Goal: Information Seeking & Learning: Find specific fact

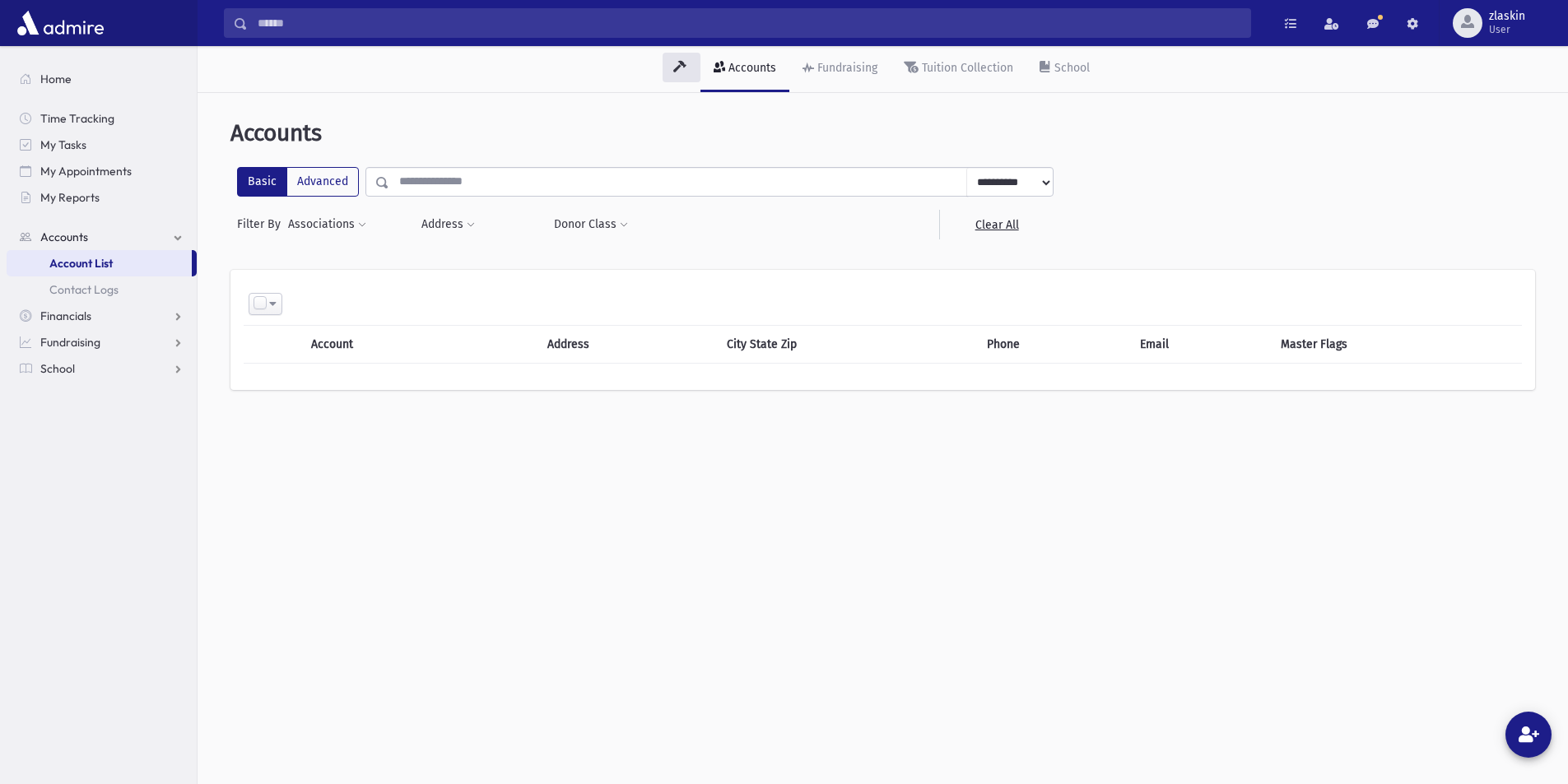
click at [426, 172] on input "text" at bounding box center [677, 182] width 578 height 30
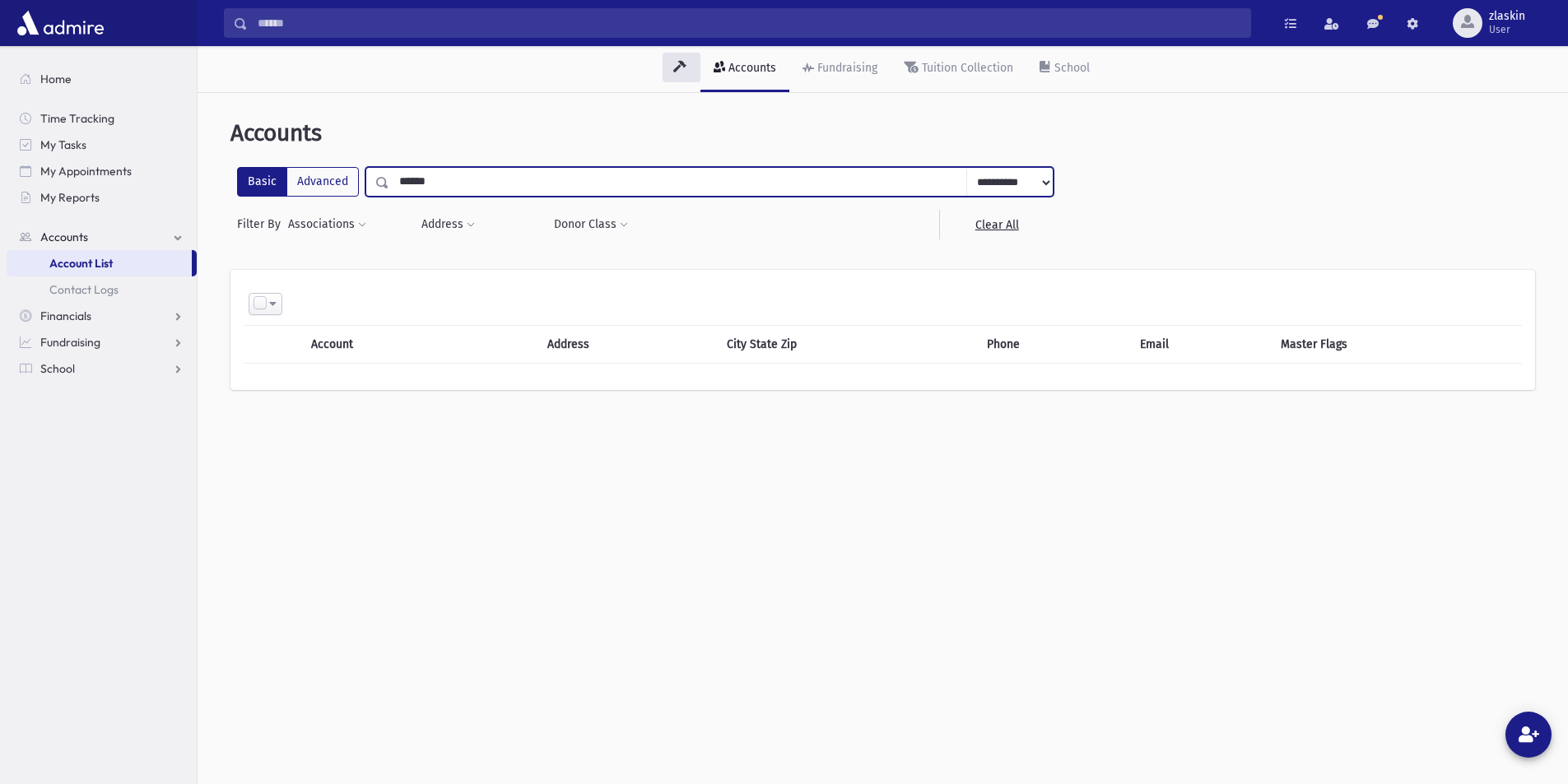
type input "******"
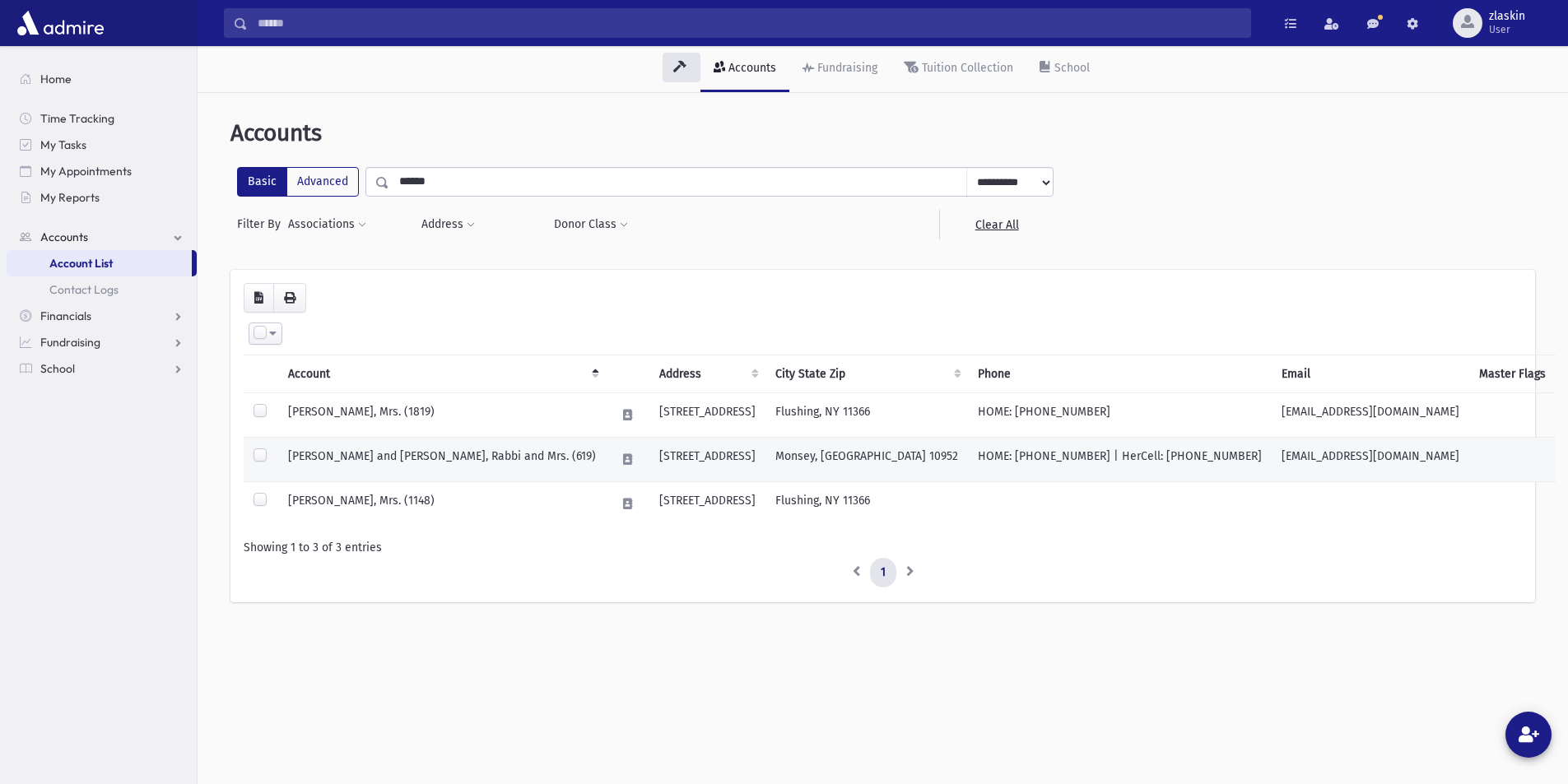
click at [464, 452] on td "BROGES, Avraham Moshe and Rivka, Rabbi and Mrs. (619)" at bounding box center [442, 459] width 328 height 44
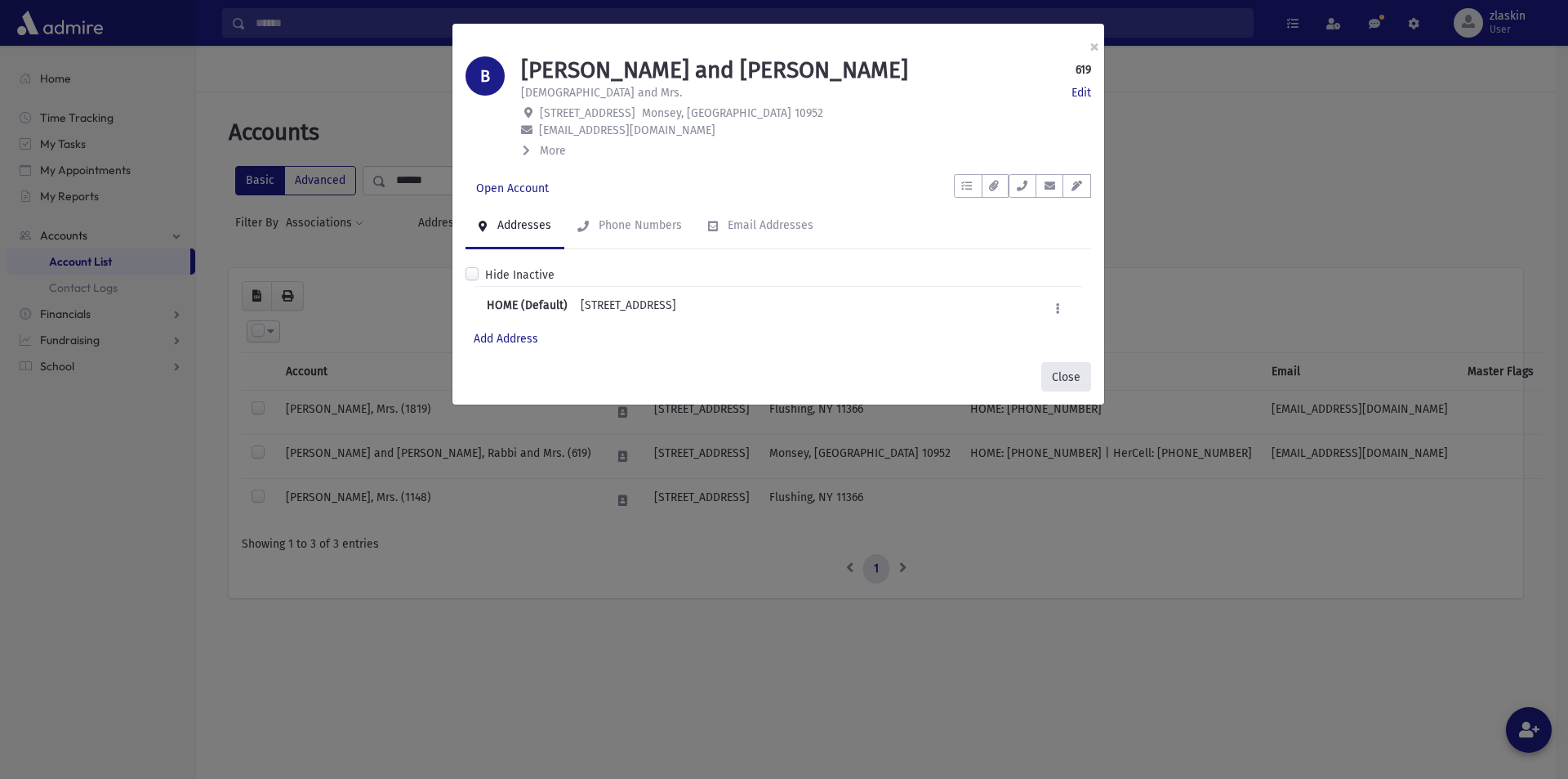
click at [1064, 374] on button "Close" at bounding box center [1066, 376] width 50 height 29
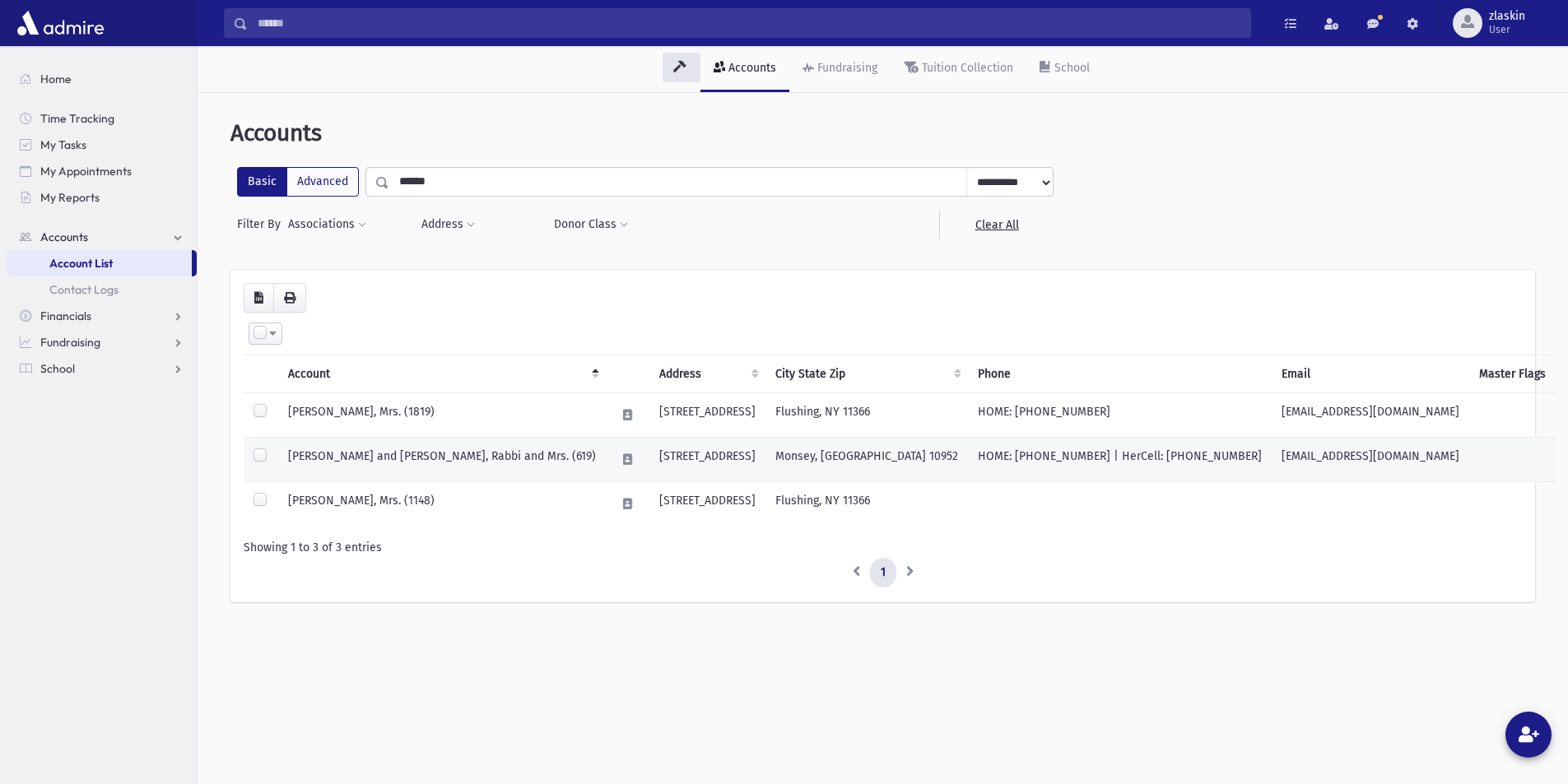
click at [411, 461] on td "BROGES, Avraham Moshe and Rivka, Rabbi and Mrs. (619)" at bounding box center [442, 459] width 328 height 44
click at [411, 461] on div "**********" at bounding box center [883, 460] width 1370 height 828
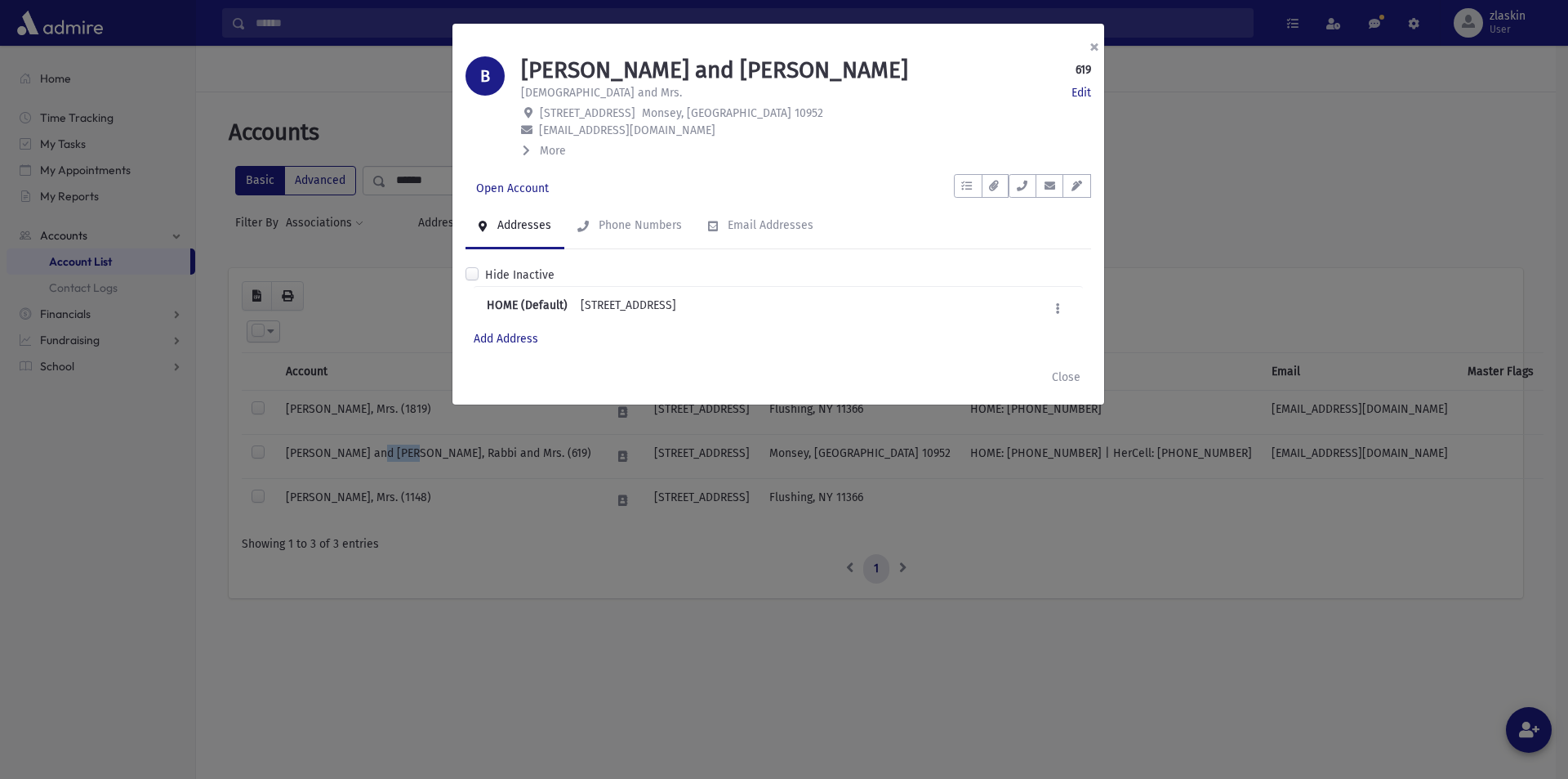
click at [1094, 47] on button "×" at bounding box center [1094, 46] width 36 height 46
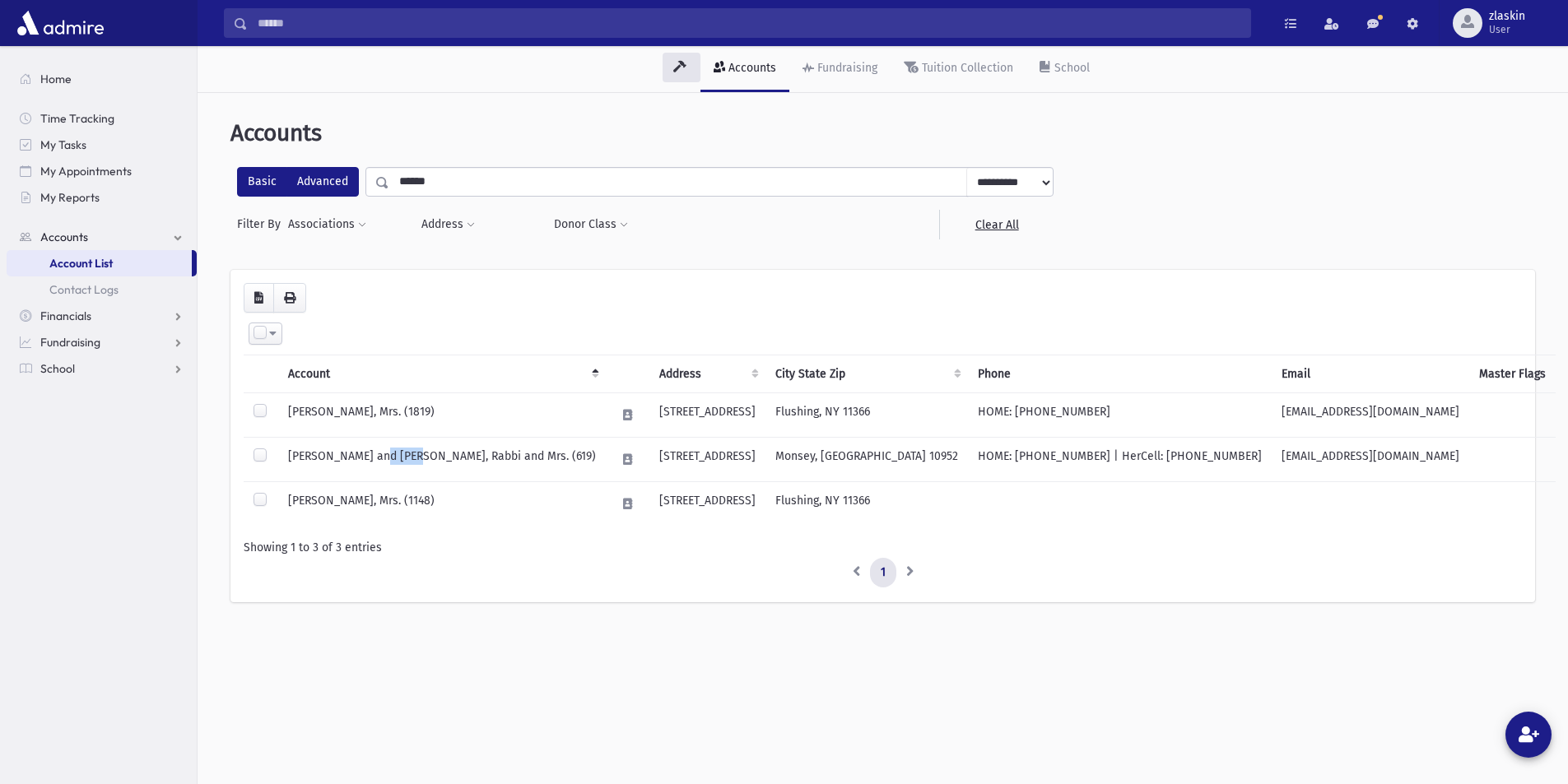
click at [333, 184] on label "Advanced" at bounding box center [323, 182] width 73 height 30
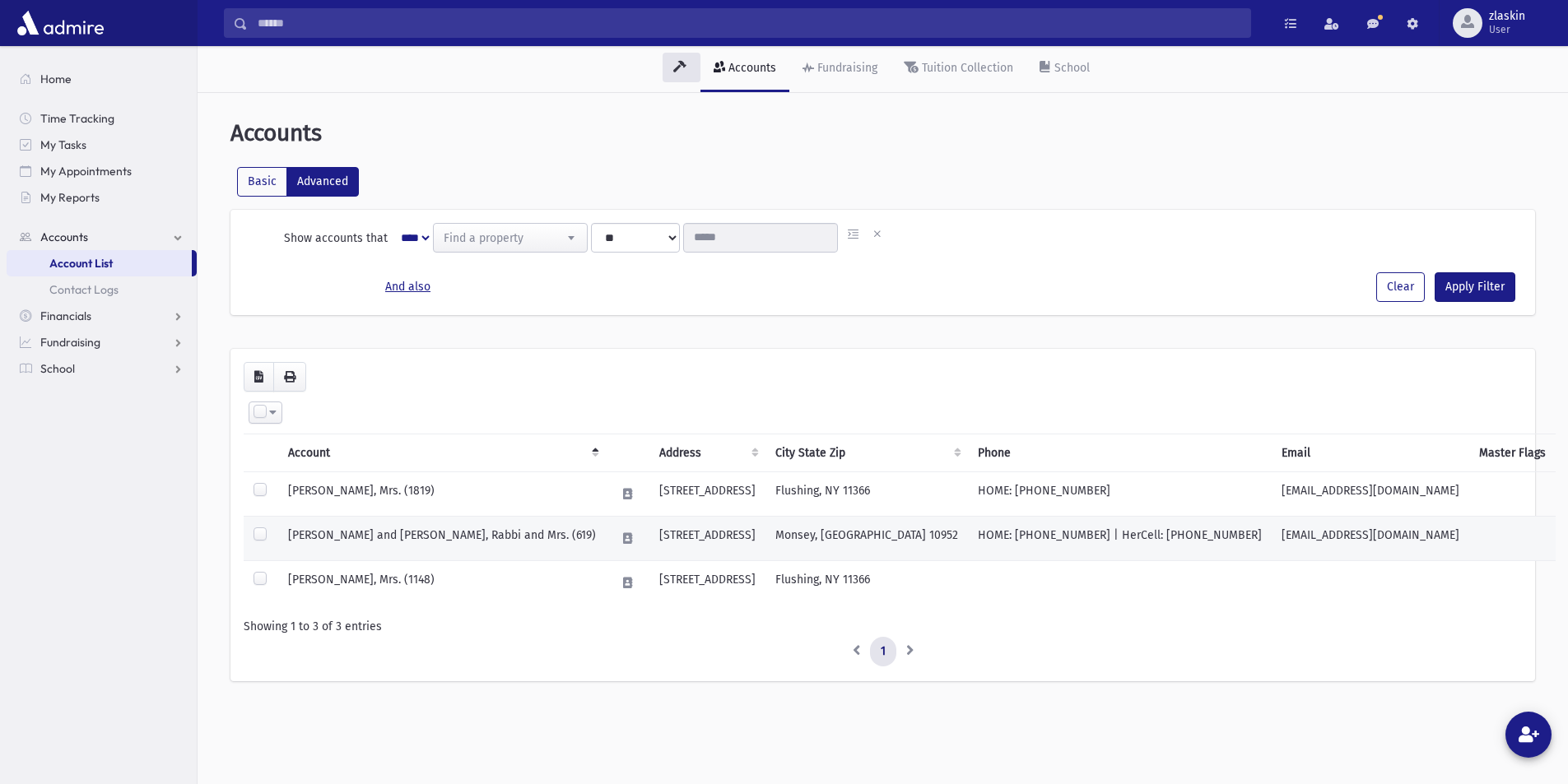
click at [486, 534] on td "BROGES, Avraham Moshe and Rivka, Rabbi and Mrs. (619)" at bounding box center [442, 538] width 328 height 44
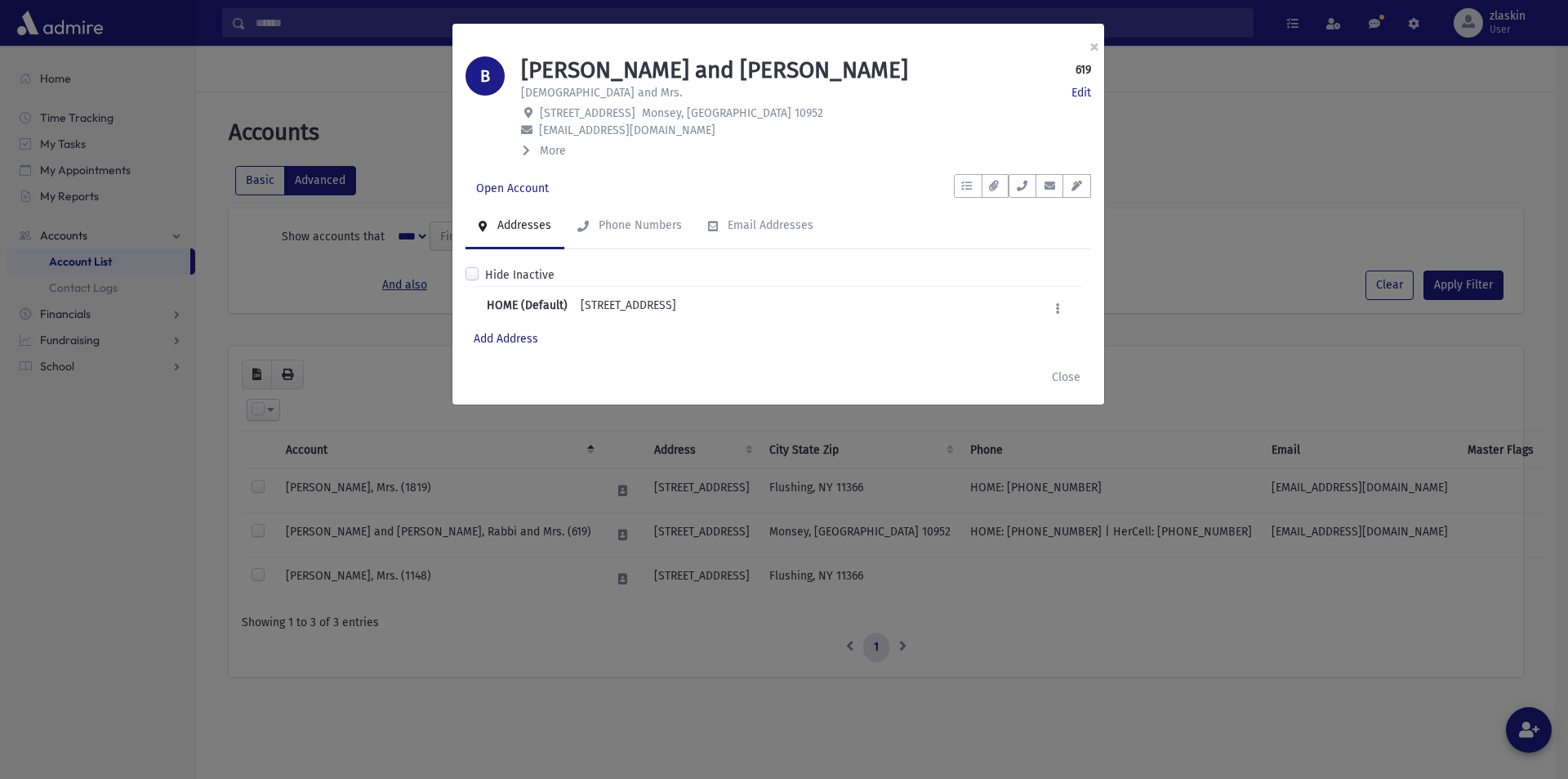
drag, startPoint x: 262, startPoint y: 518, endPoint x: 510, endPoint y: 404, distance: 272.9
click at [262, 517] on div "× B BROGES, Avraham Moshe and Rivka 619 Edit Rabbi and Mrs. Edit 36 Dykstras Wa…" at bounding box center [784, 389] width 1568 height 779
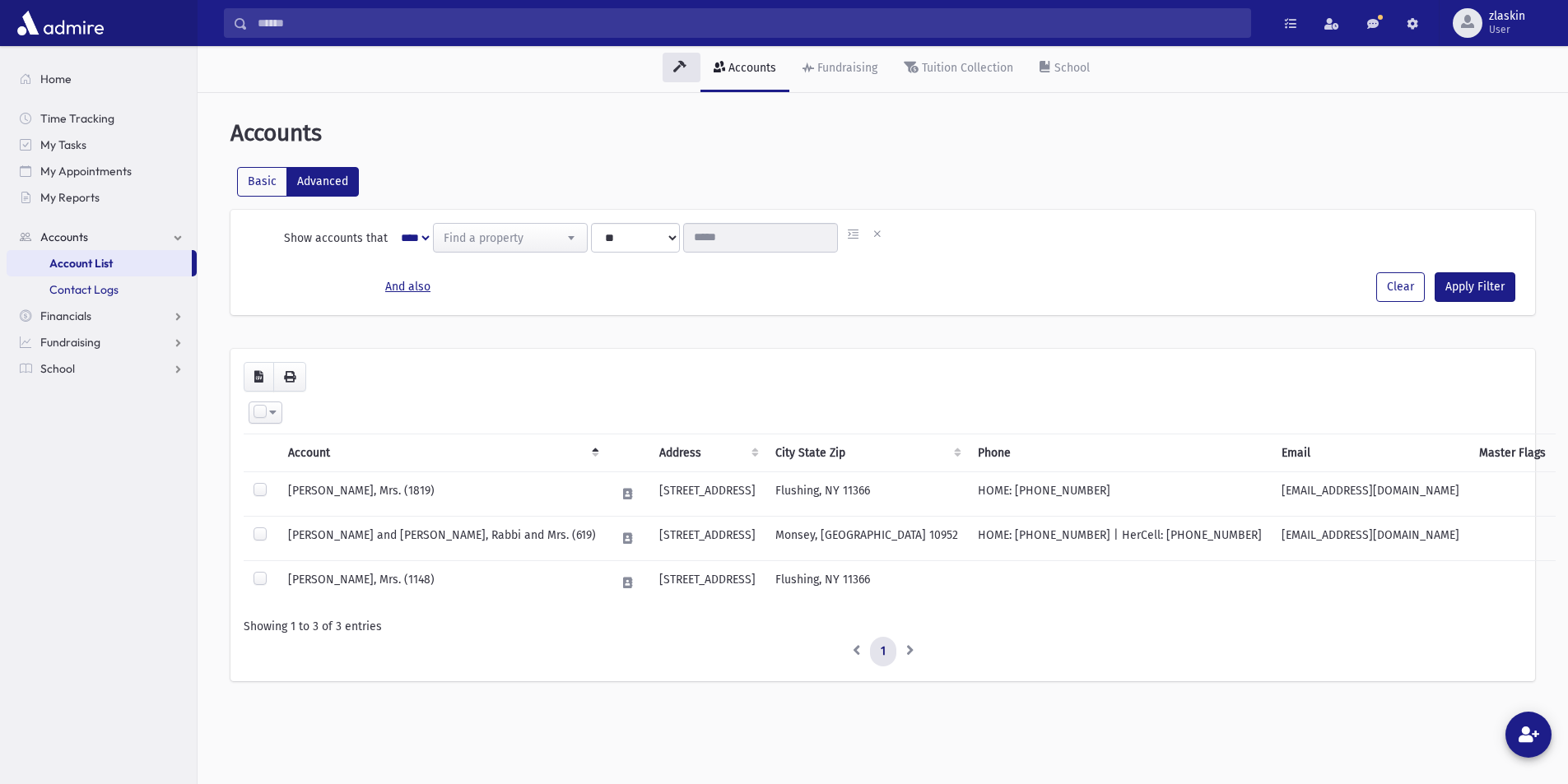
click at [94, 290] on span "Contact Logs" at bounding box center [84, 289] width 69 height 15
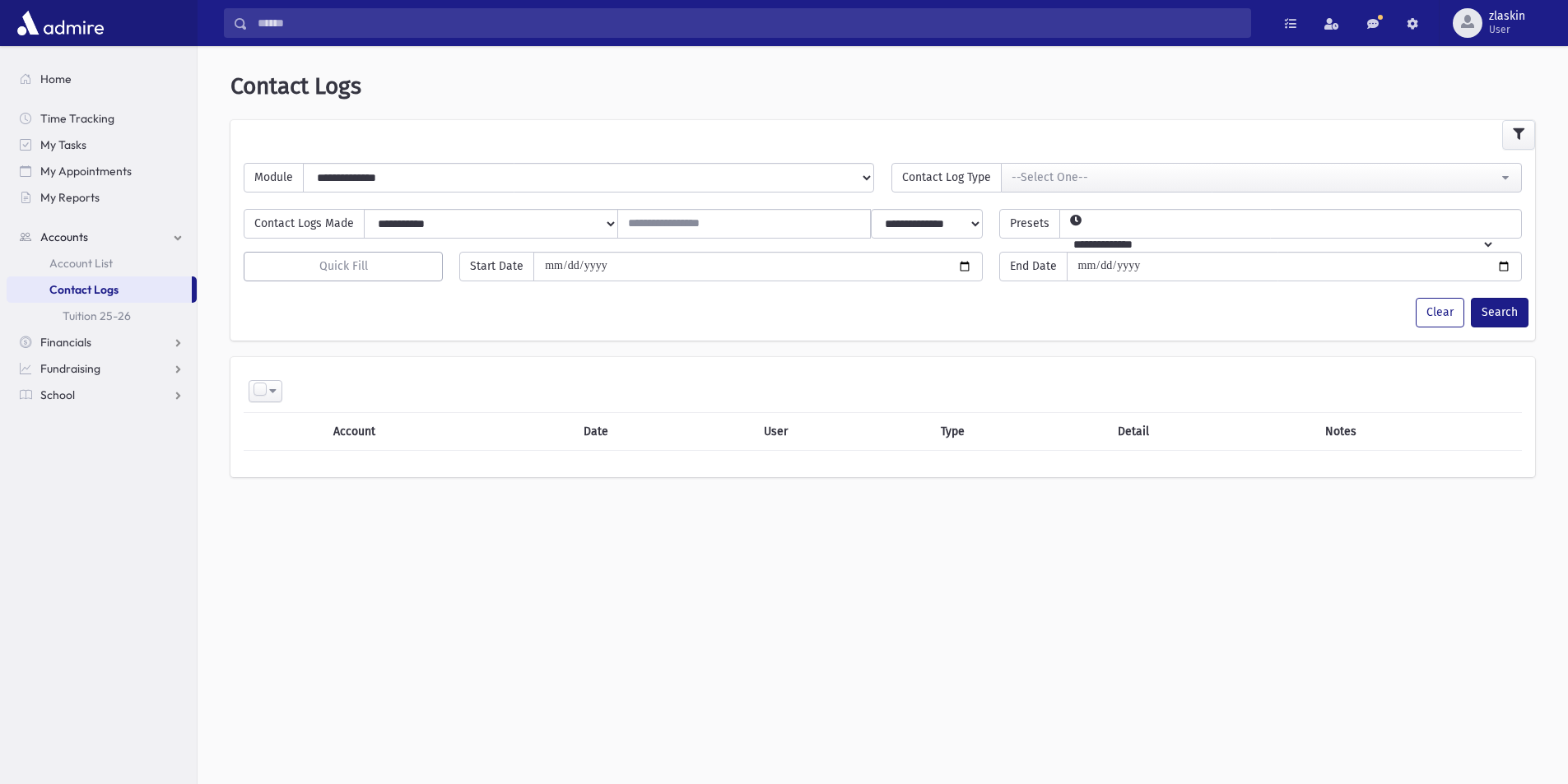
click at [85, 235] on span "Accounts" at bounding box center [64, 236] width 47 height 15
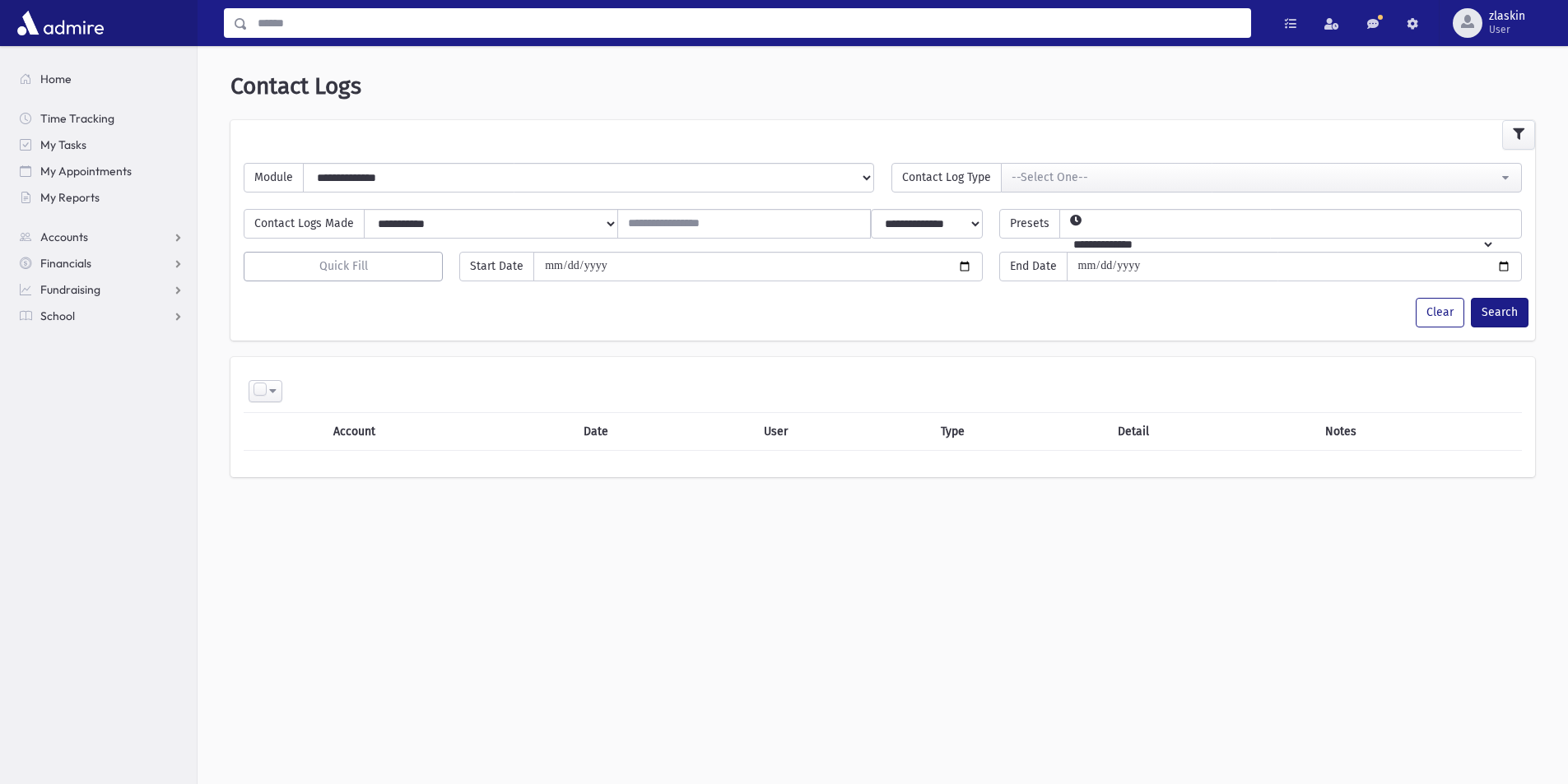
click at [295, 22] on input "Search" at bounding box center [749, 23] width 1002 height 30
type input "******"
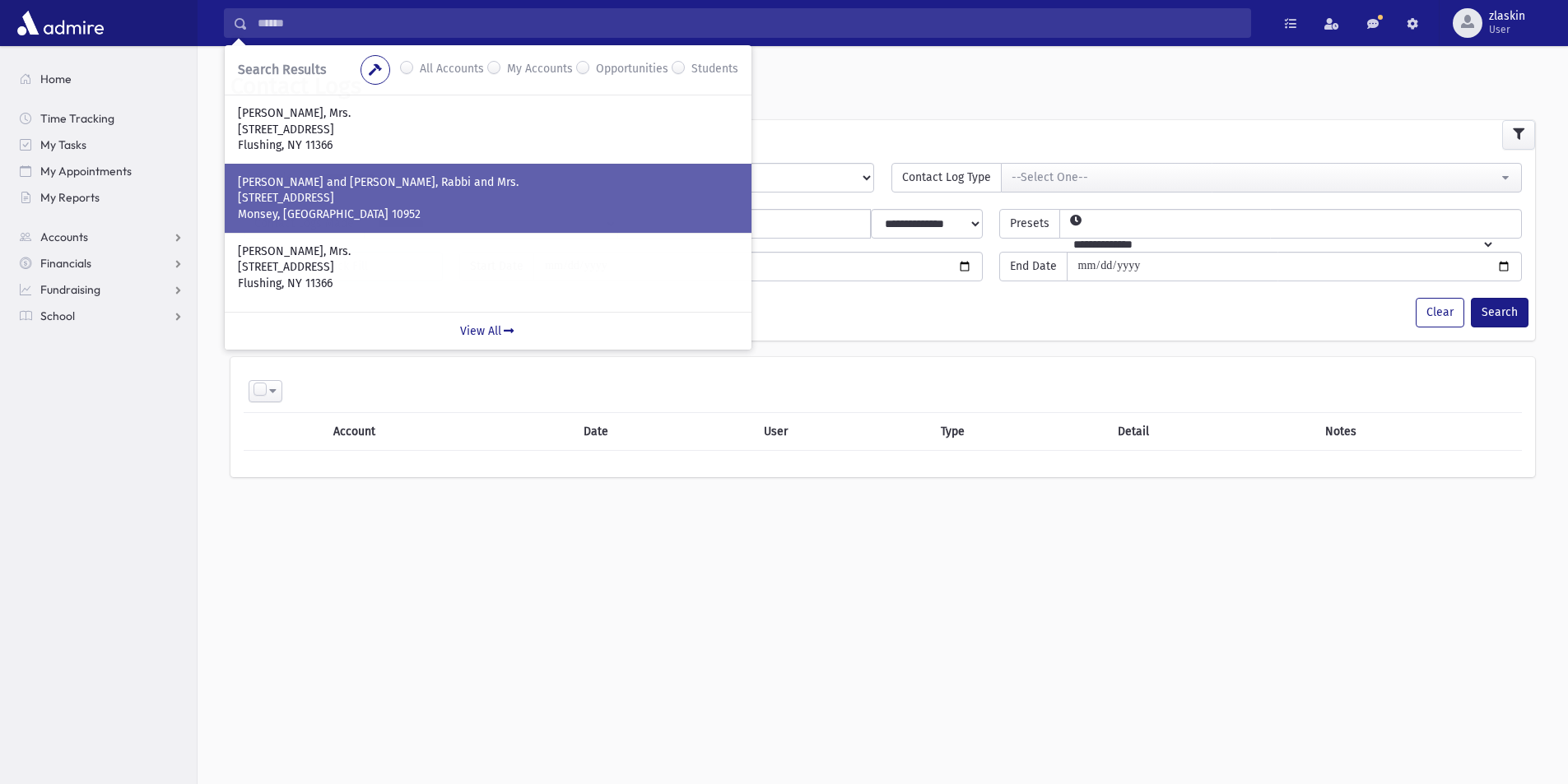
click at [331, 201] on p "[STREET_ADDRESS]" at bounding box center [488, 198] width 500 height 17
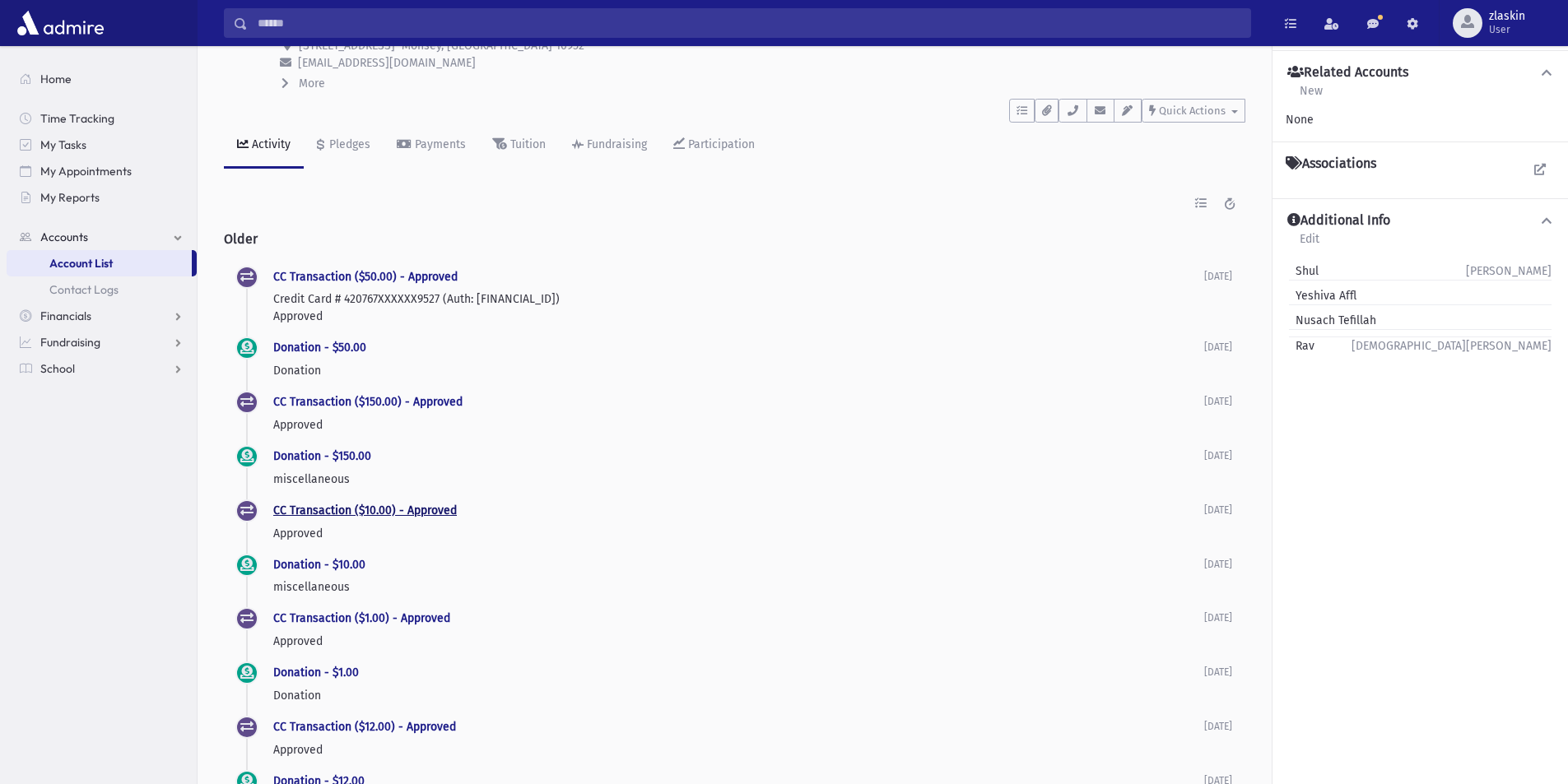
scroll to position [84, 0]
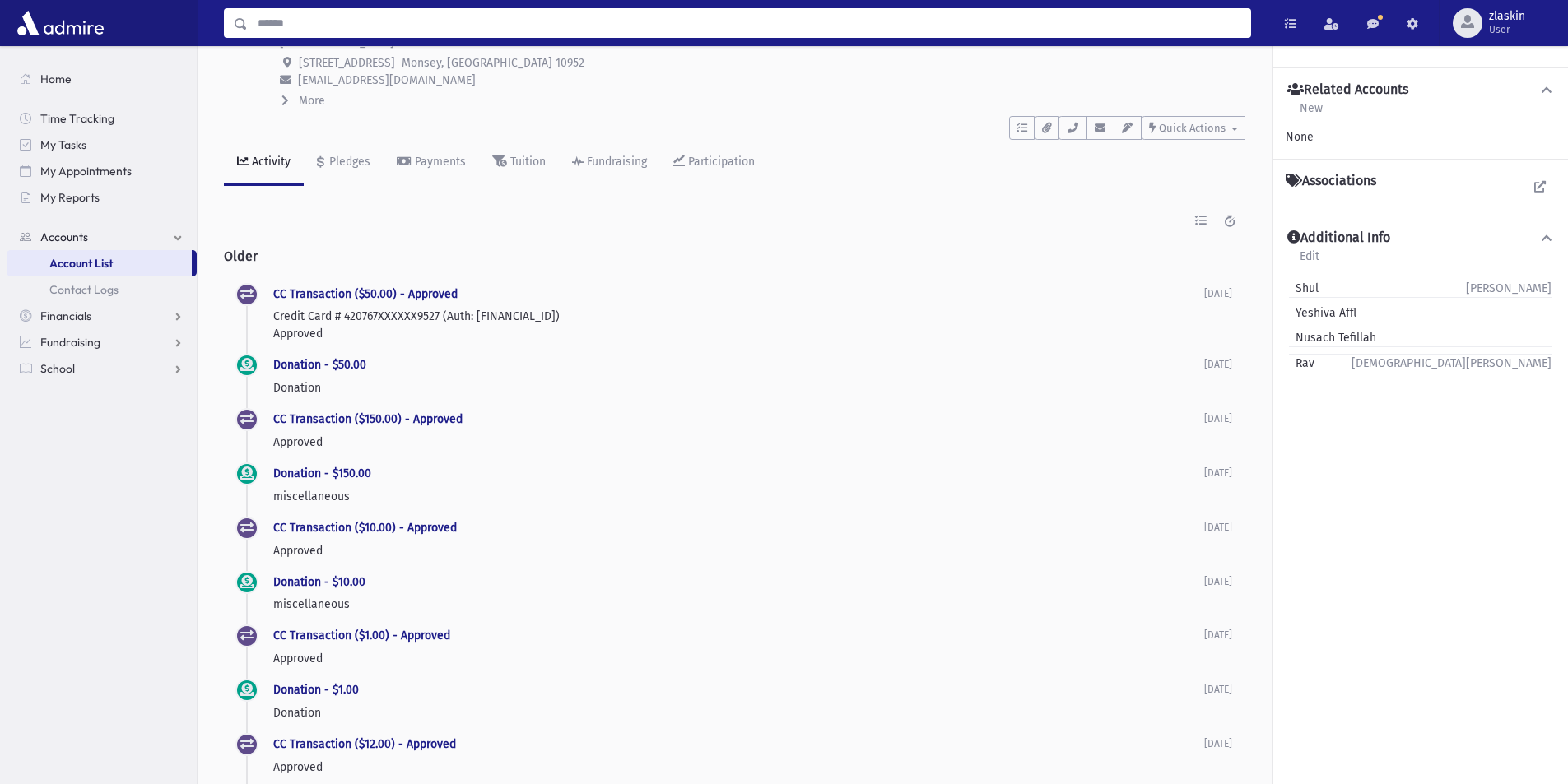
click at [290, 17] on input "Search" at bounding box center [749, 23] width 1002 height 30
drag, startPoint x: 411, startPoint y: 28, endPoint x: 229, endPoint y: 31, distance: 182.0
click at [278, 31] on input "Search" at bounding box center [749, 23] width 1002 height 30
type input "*"
type input "********"
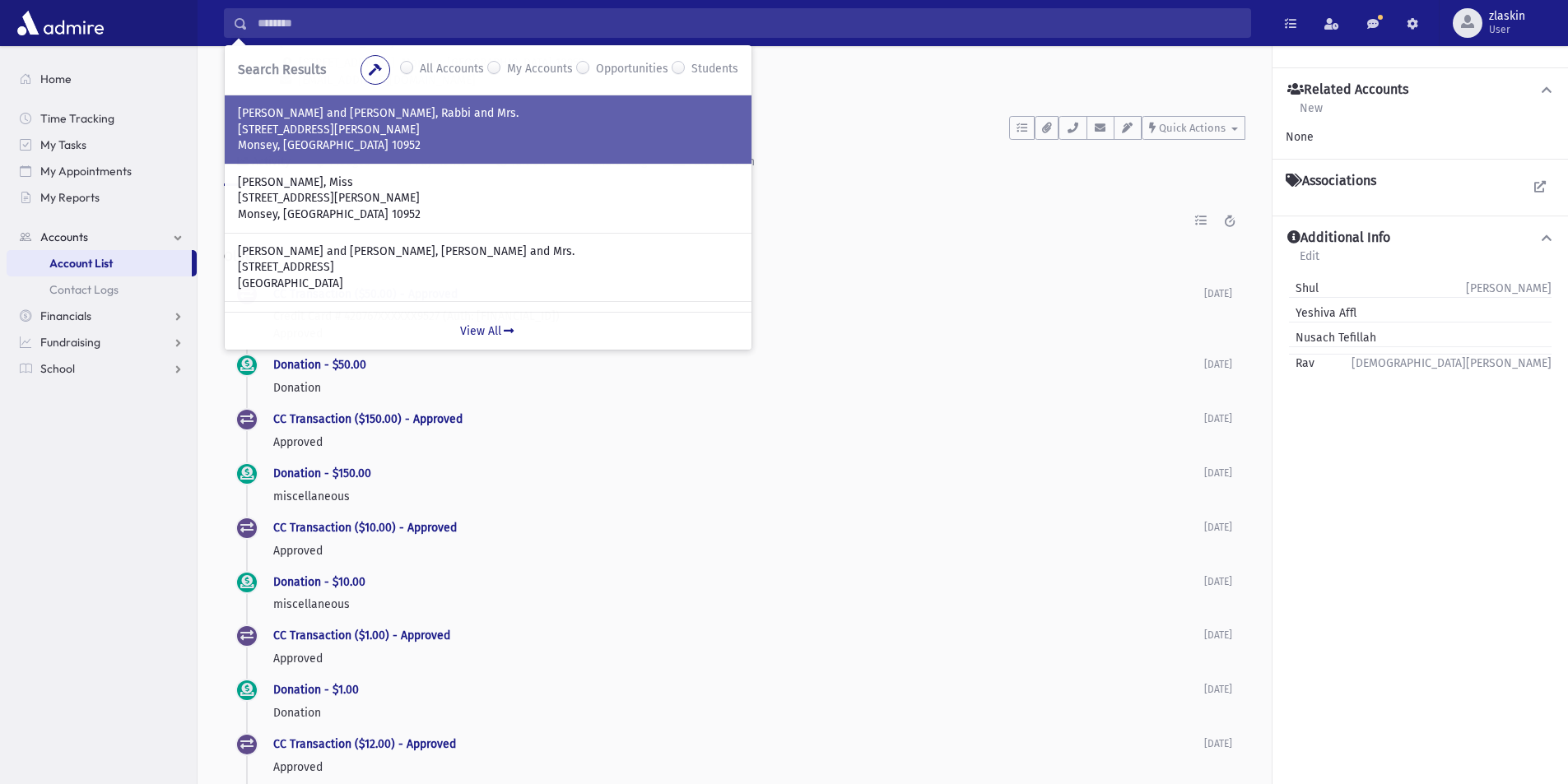
click at [406, 138] on p "Monsey, [GEOGRAPHIC_DATA] 10952" at bounding box center [488, 146] width 500 height 17
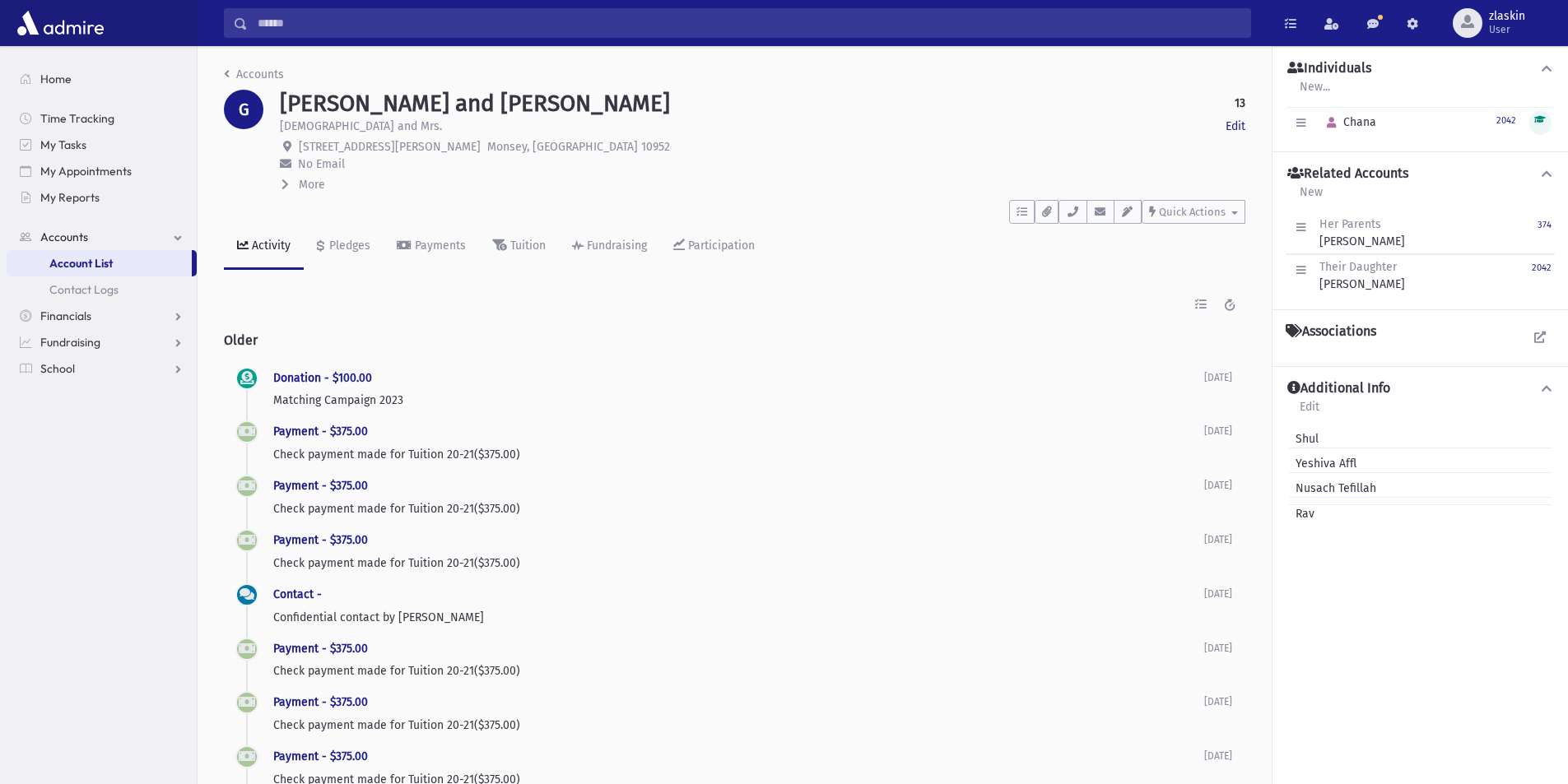
click at [412, 25] on input "Search" at bounding box center [749, 23] width 1002 height 30
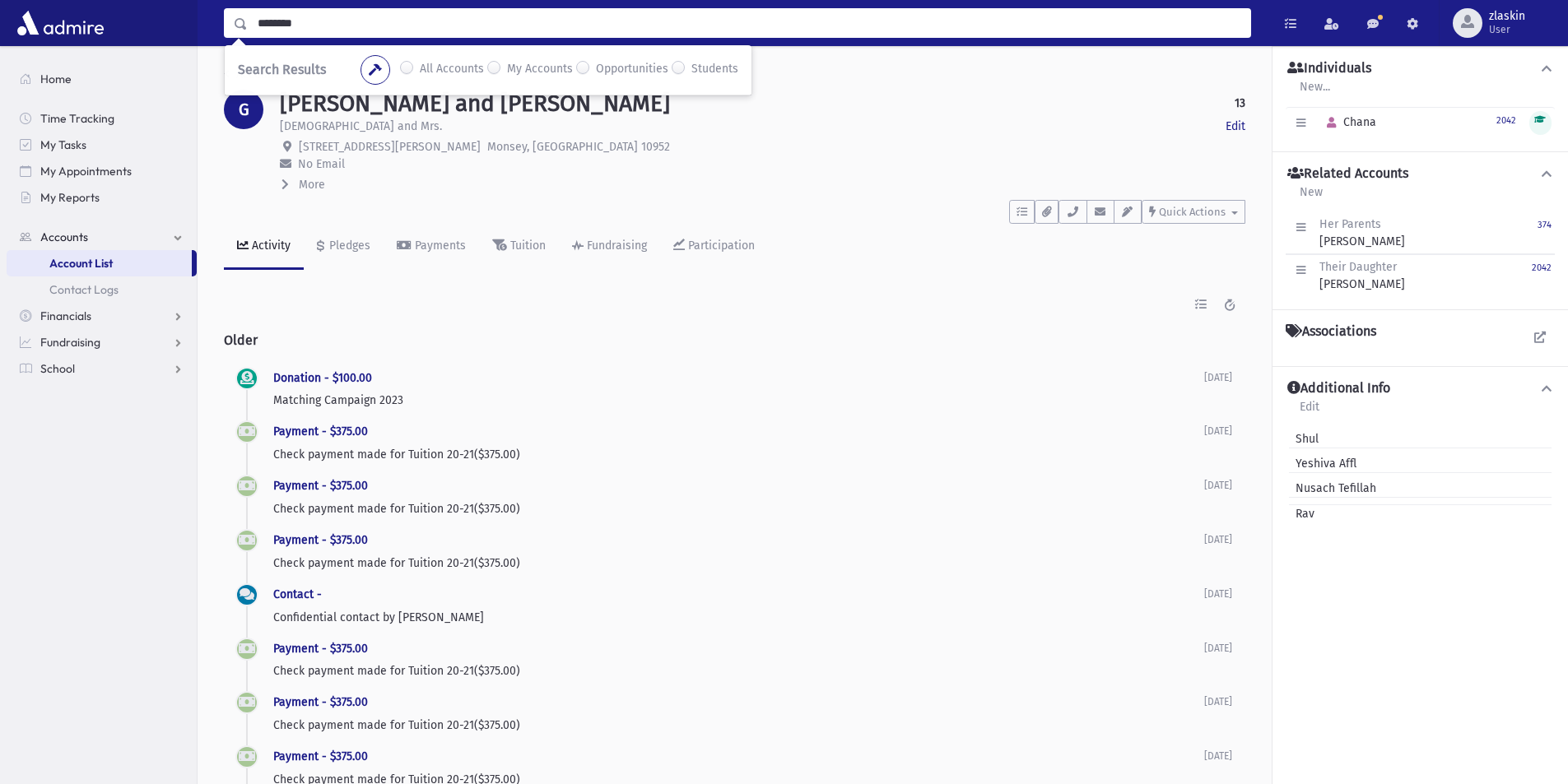
type input "********"
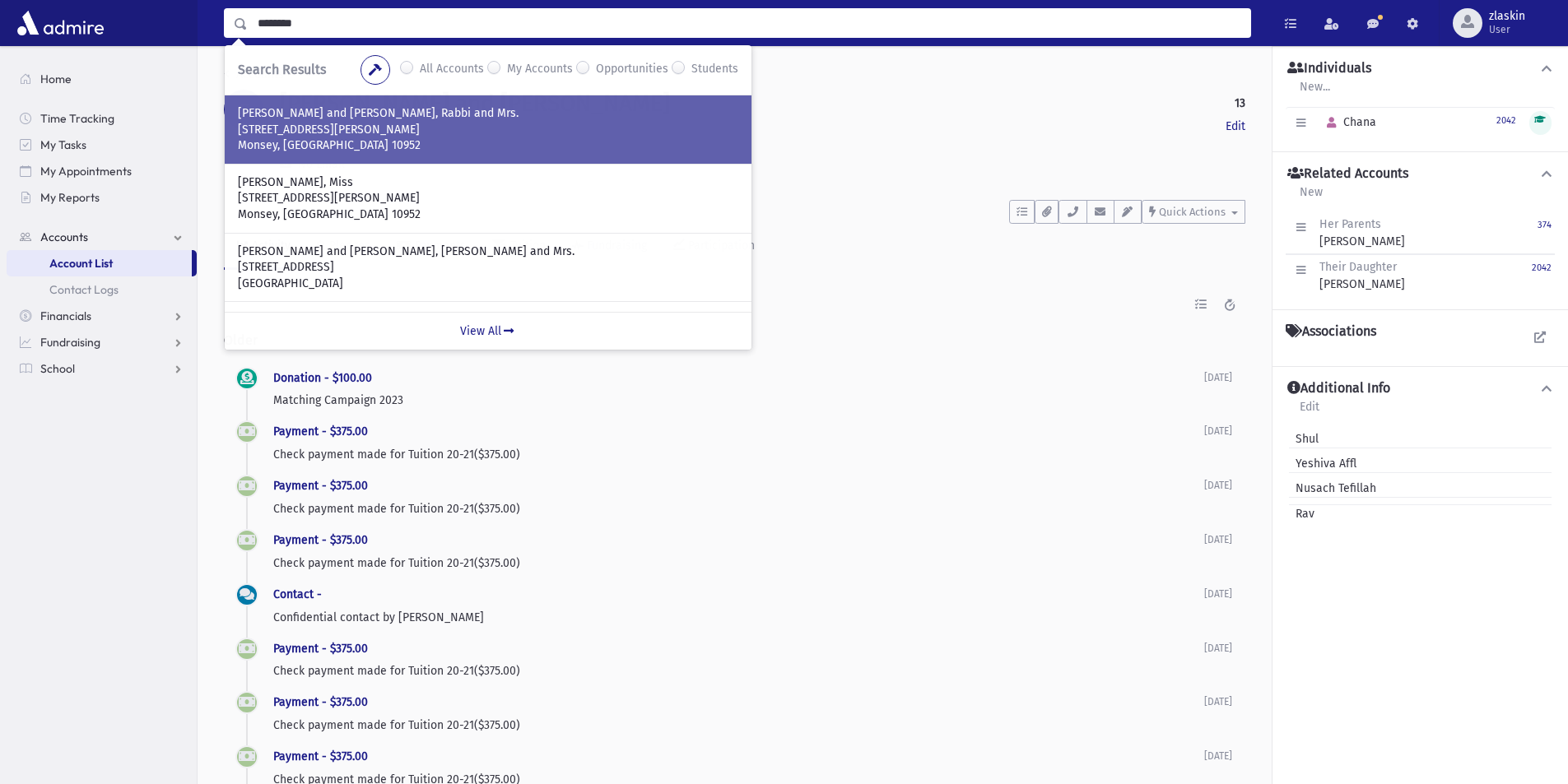
scroll to position [58, 0]
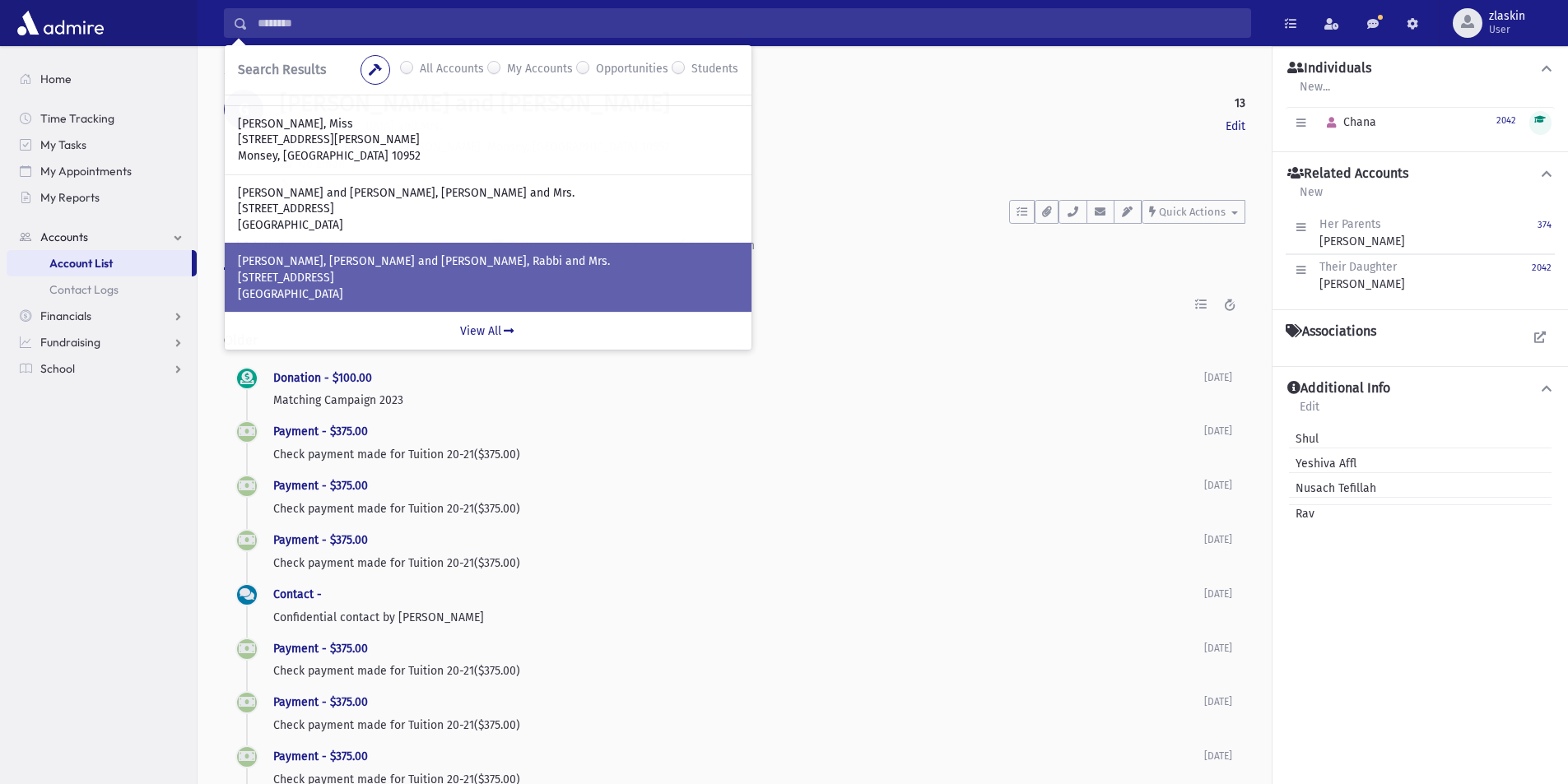
click at [390, 253] on div "[PERSON_NAME], [PERSON_NAME] and [PERSON_NAME], Rabbi and Mrs. [STREET_ADDRESS]" at bounding box center [487, 277] width 527 height 69
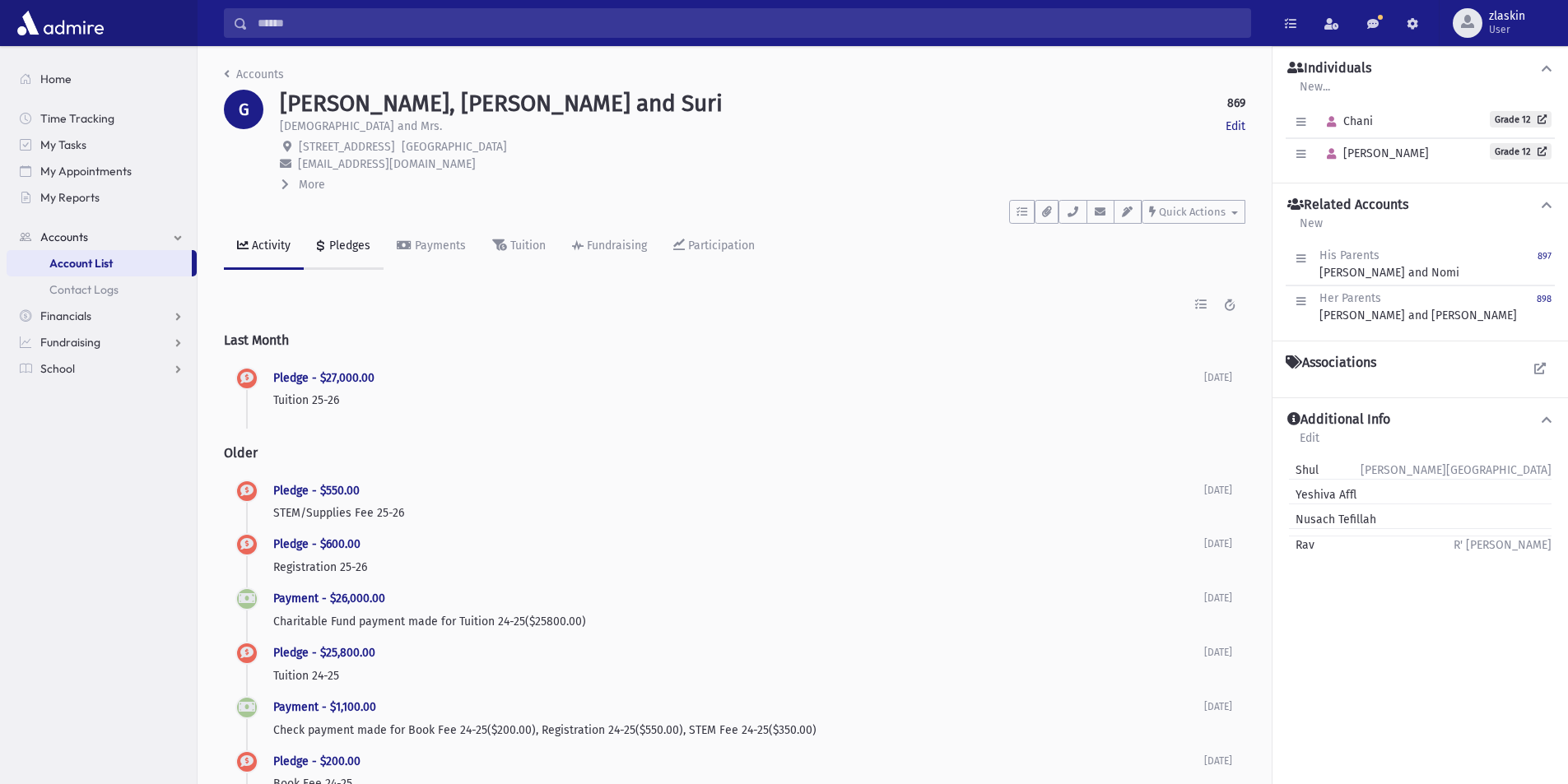
drag, startPoint x: 355, startPoint y: 249, endPoint x: 353, endPoint y: 258, distance: 9.2
click at [354, 249] on div "Pledges" at bounding box center [347, 245] width 44 height 14
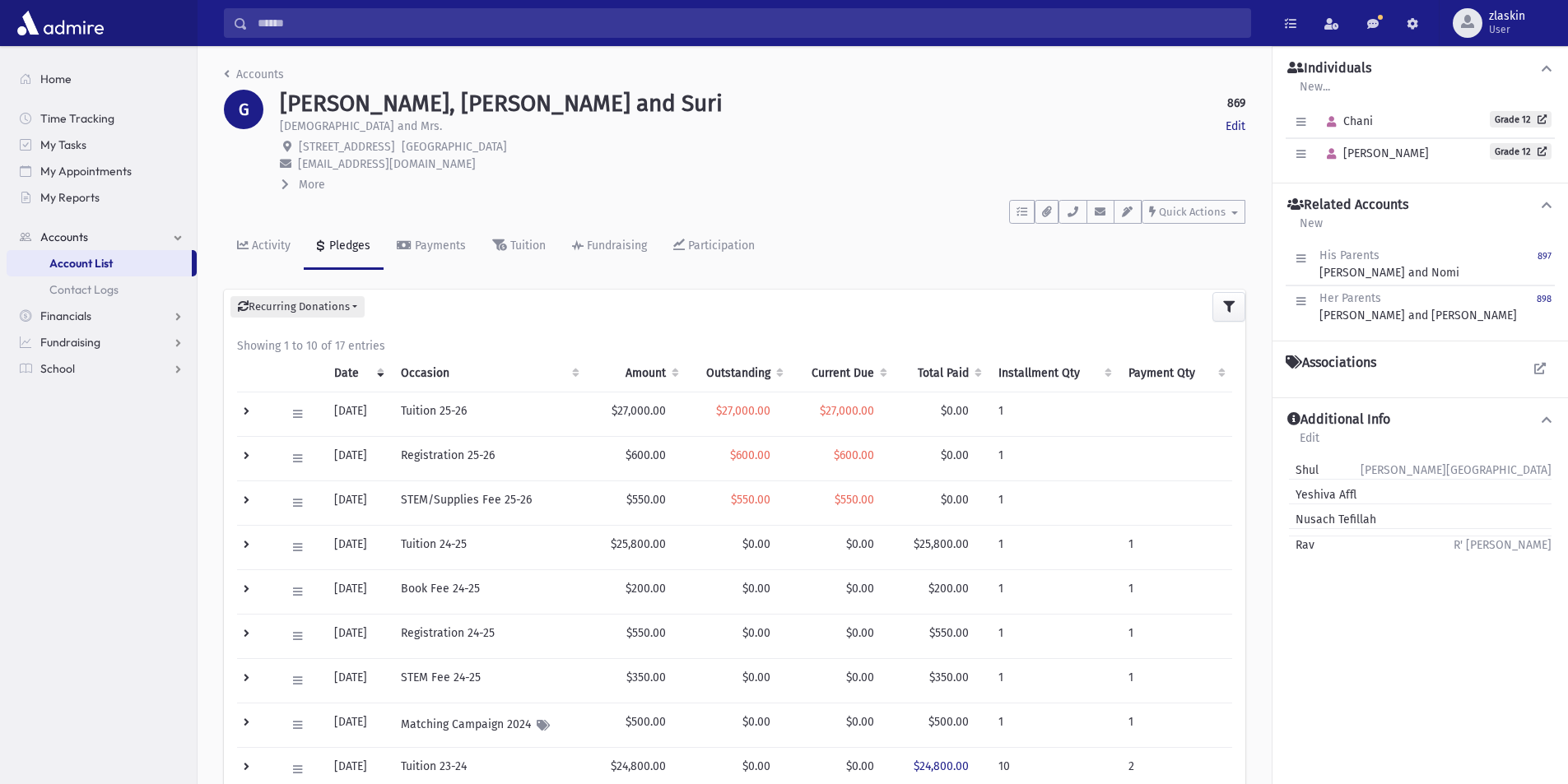
click at [243, 542] on td at bounding box center [256, 546] width 38 height 44
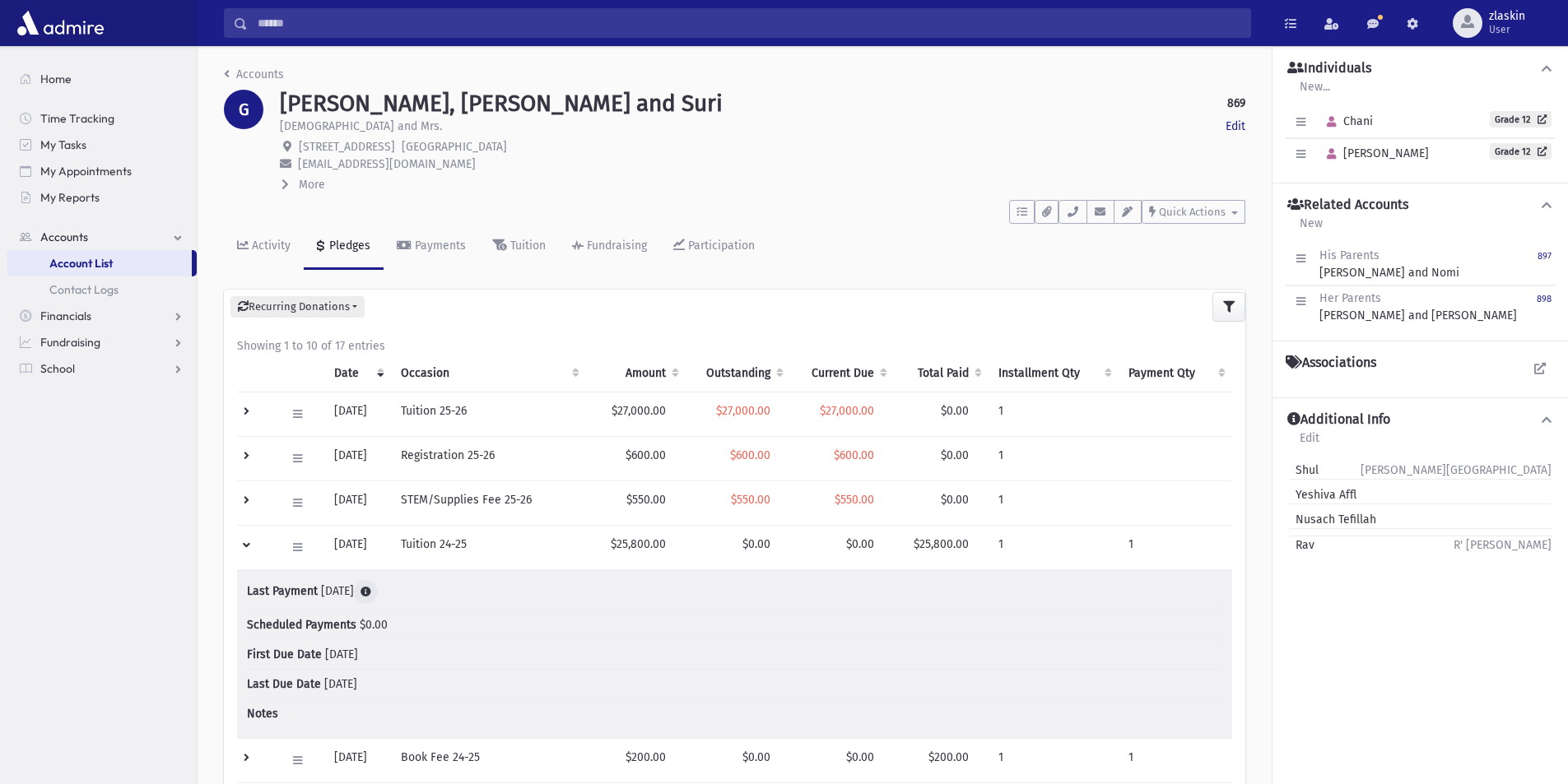
click at [371, 590] on icon at bounding box center [365, 591] width 11 height 11
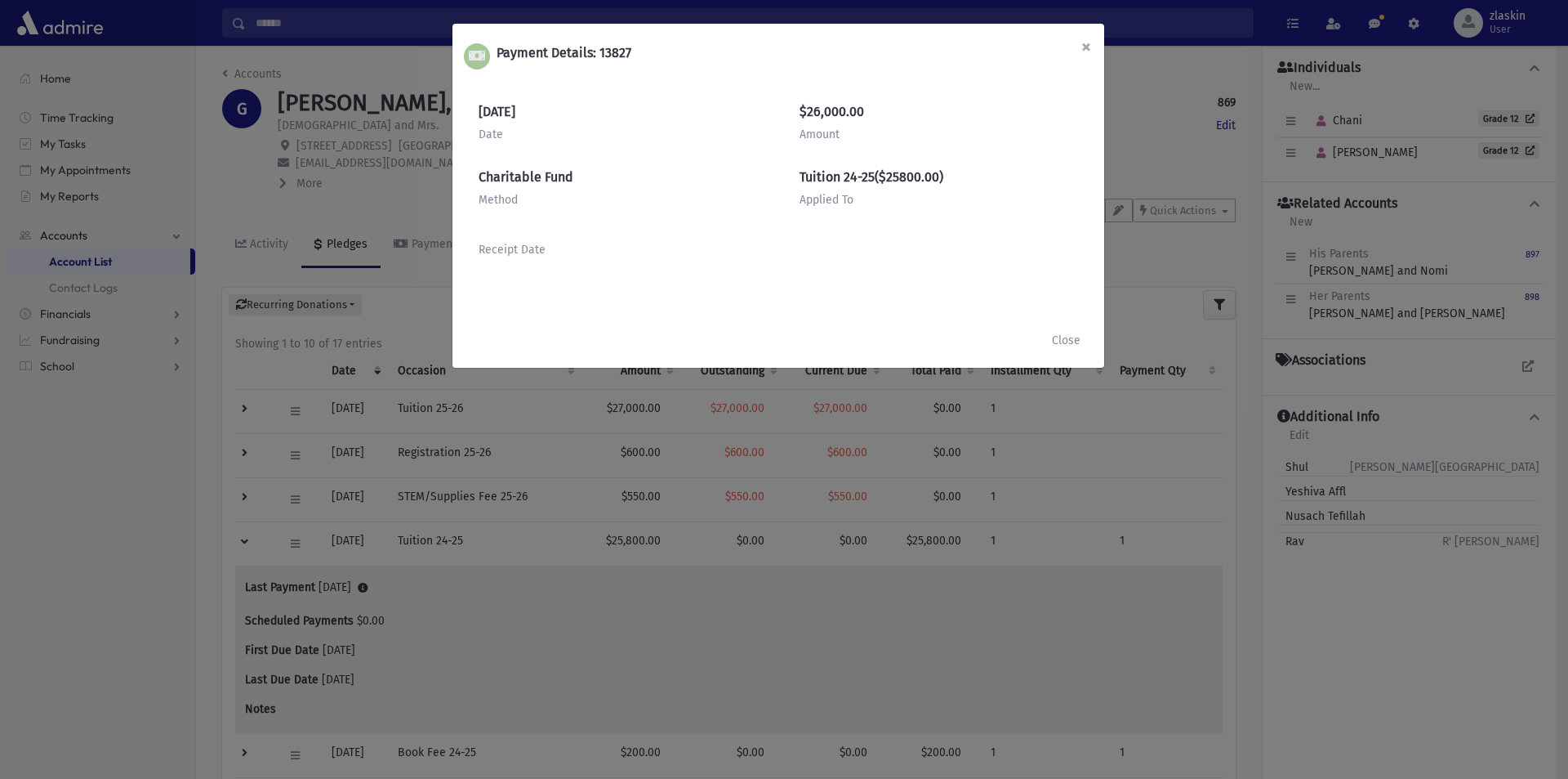
click at [1085, 41] on span "×" at bounding box center [1086, 46] width 10 height 22
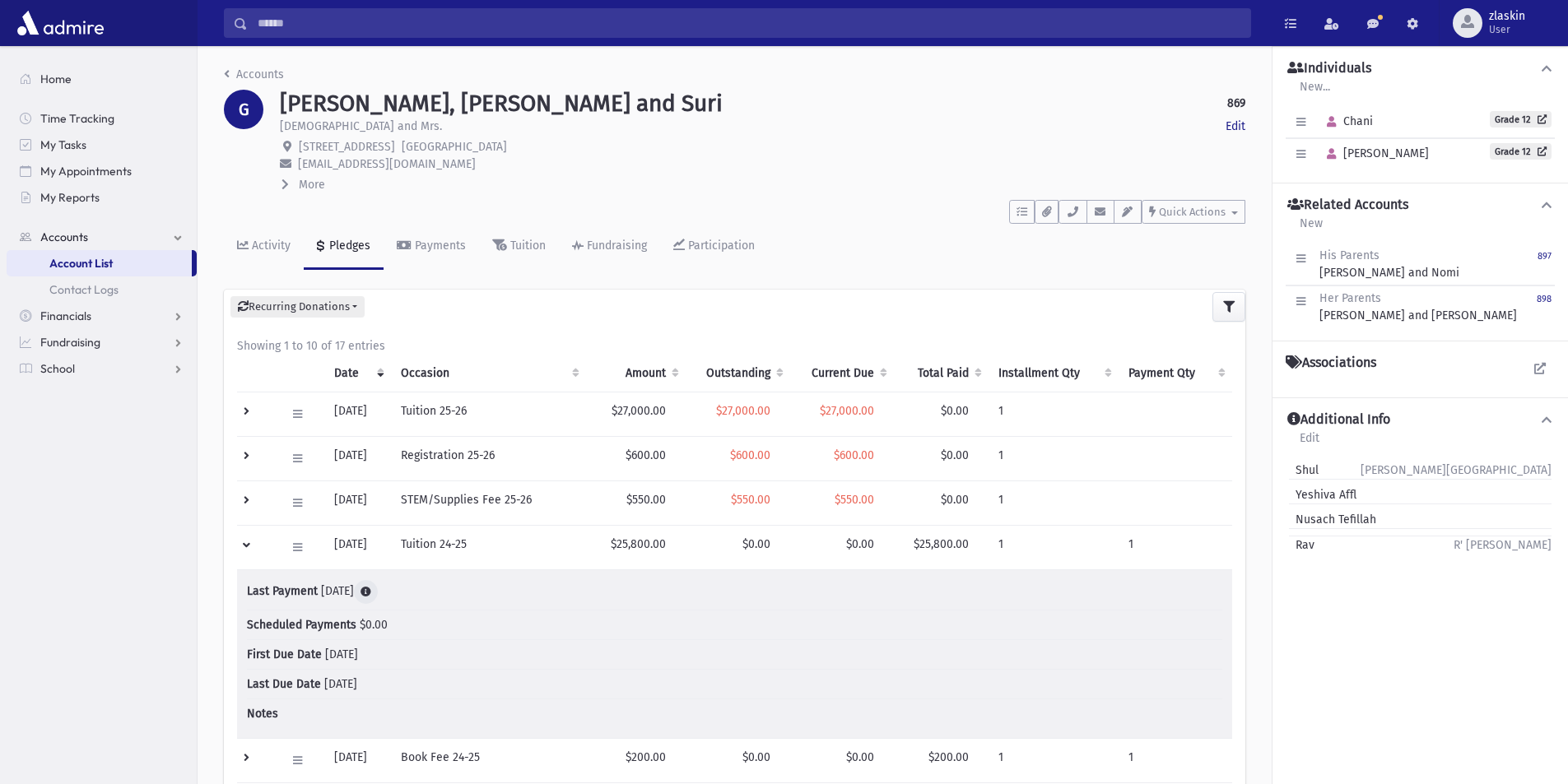
click at [371, 595] on icon at bounding box center [365, 591] width 11 height 11
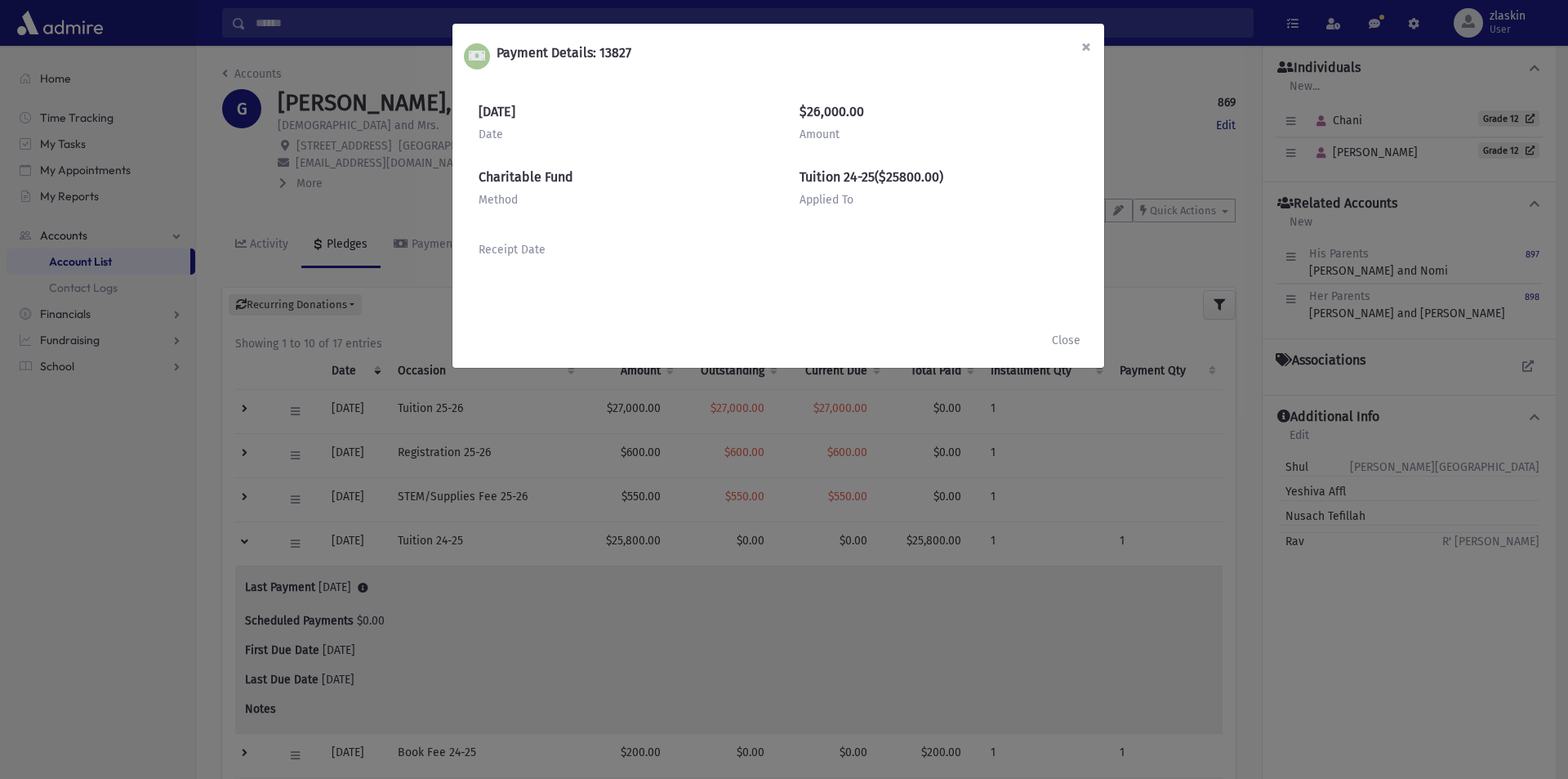
click at [1094, 45] on button "×" at bounding box center [1086, 46] width 36 height 46
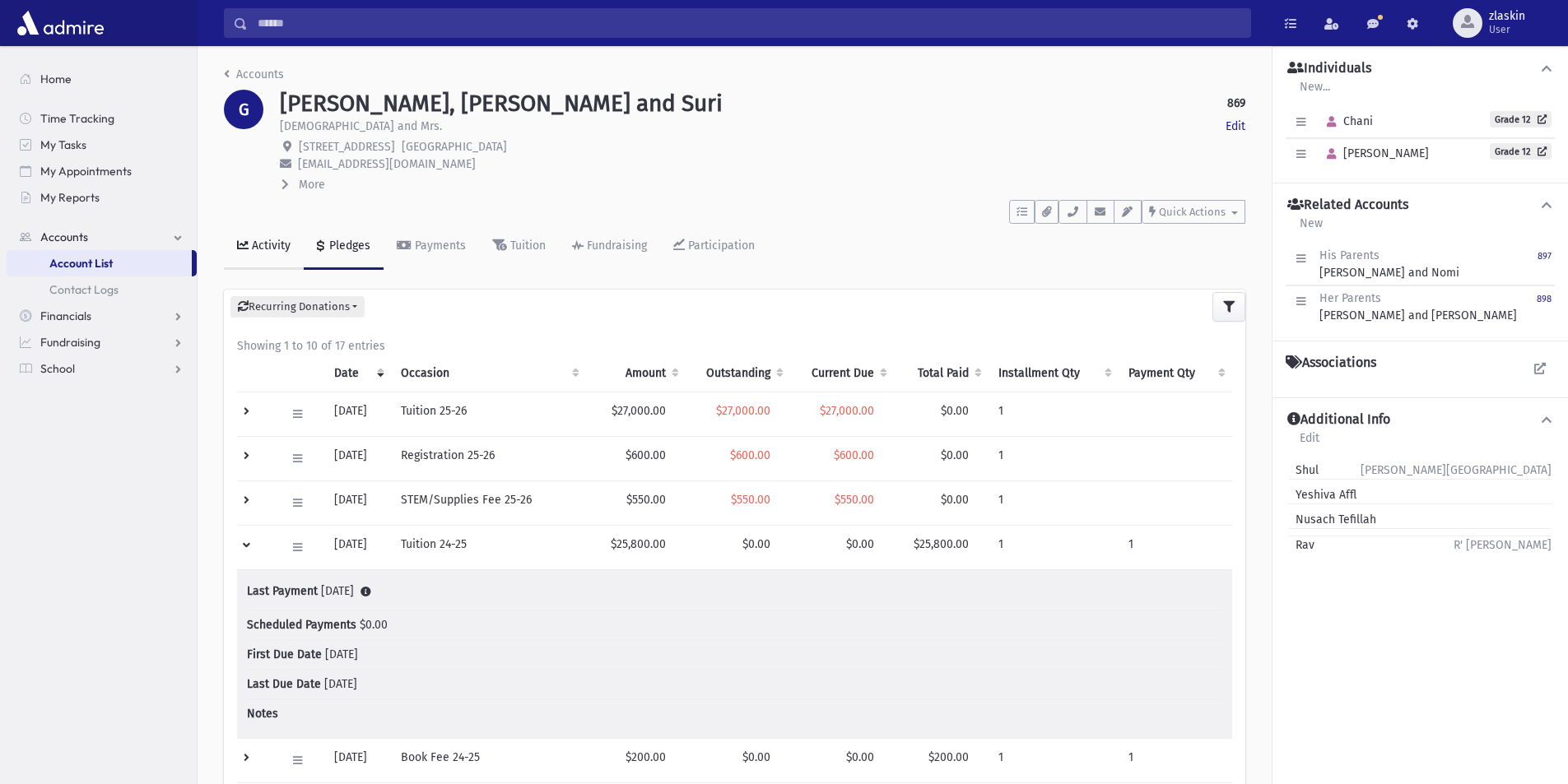
click at [253, 255] on link "Activity" at bounding box center [263, 246] width 80 height 46
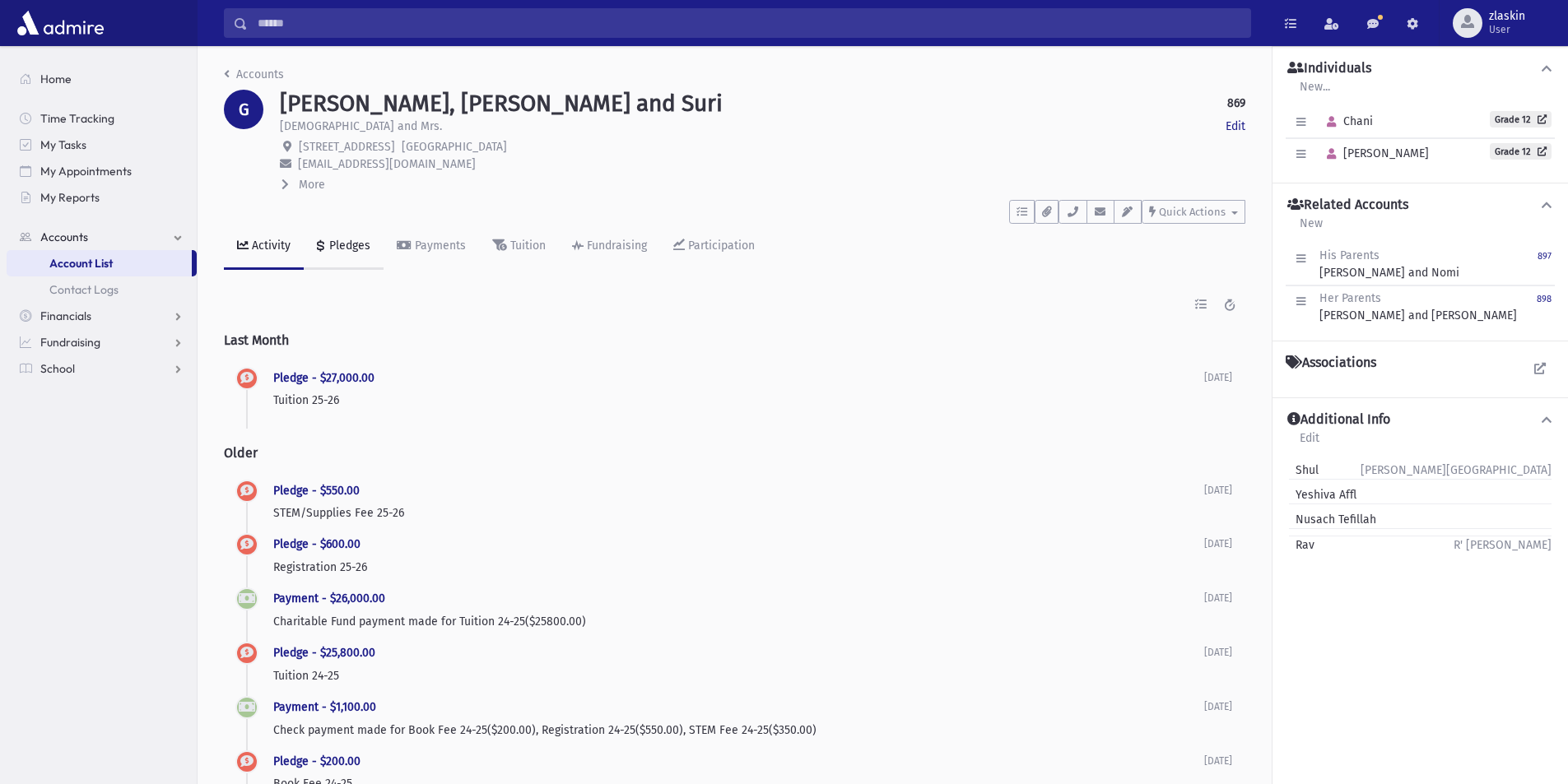
click at [359, 255] on link "Pledges" at bounding box center [344, 246] width 80 height 46
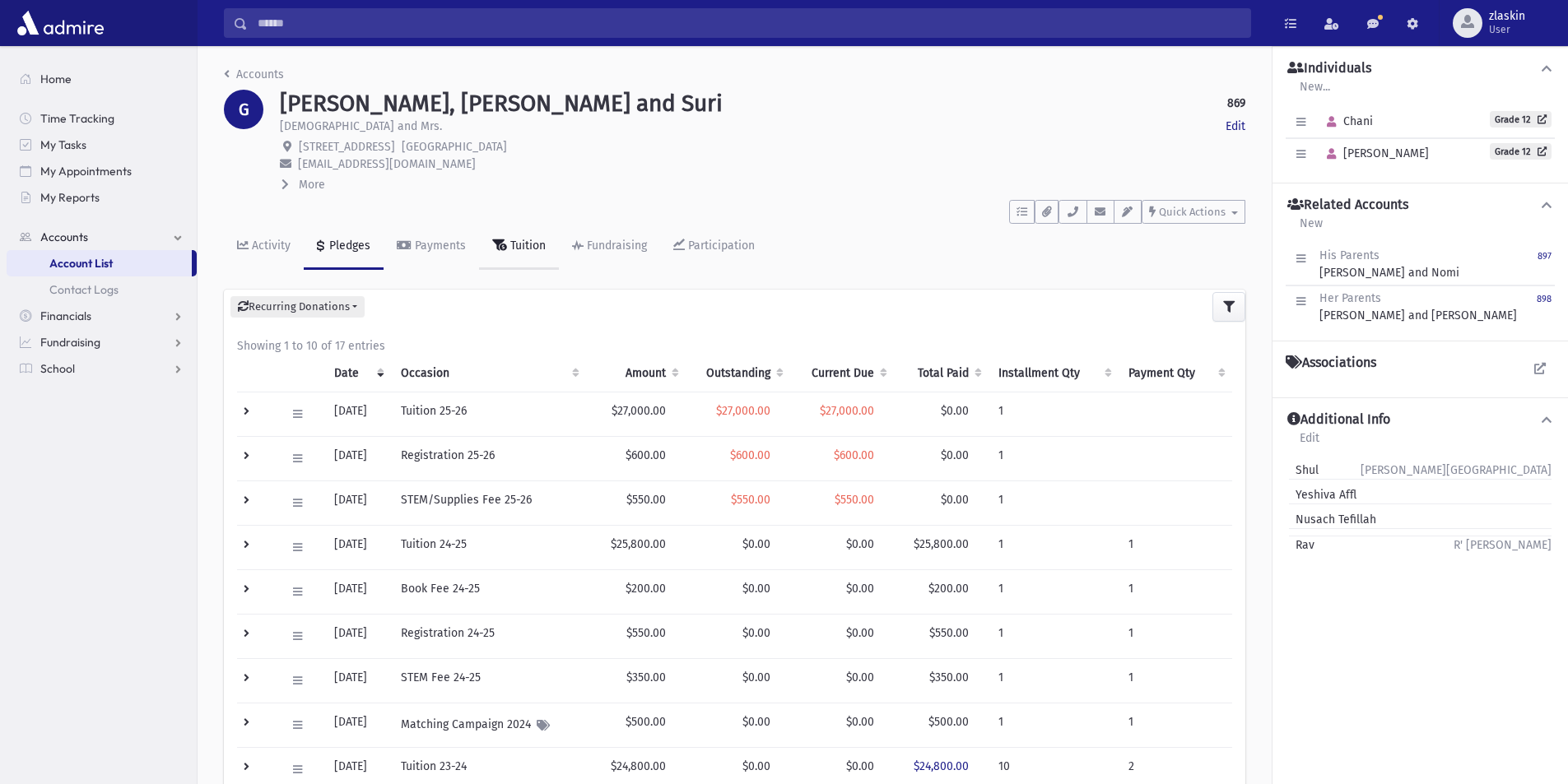
click at [513, 266] on link "Tuition" at bounding box center [519, 246] width 80 height 46
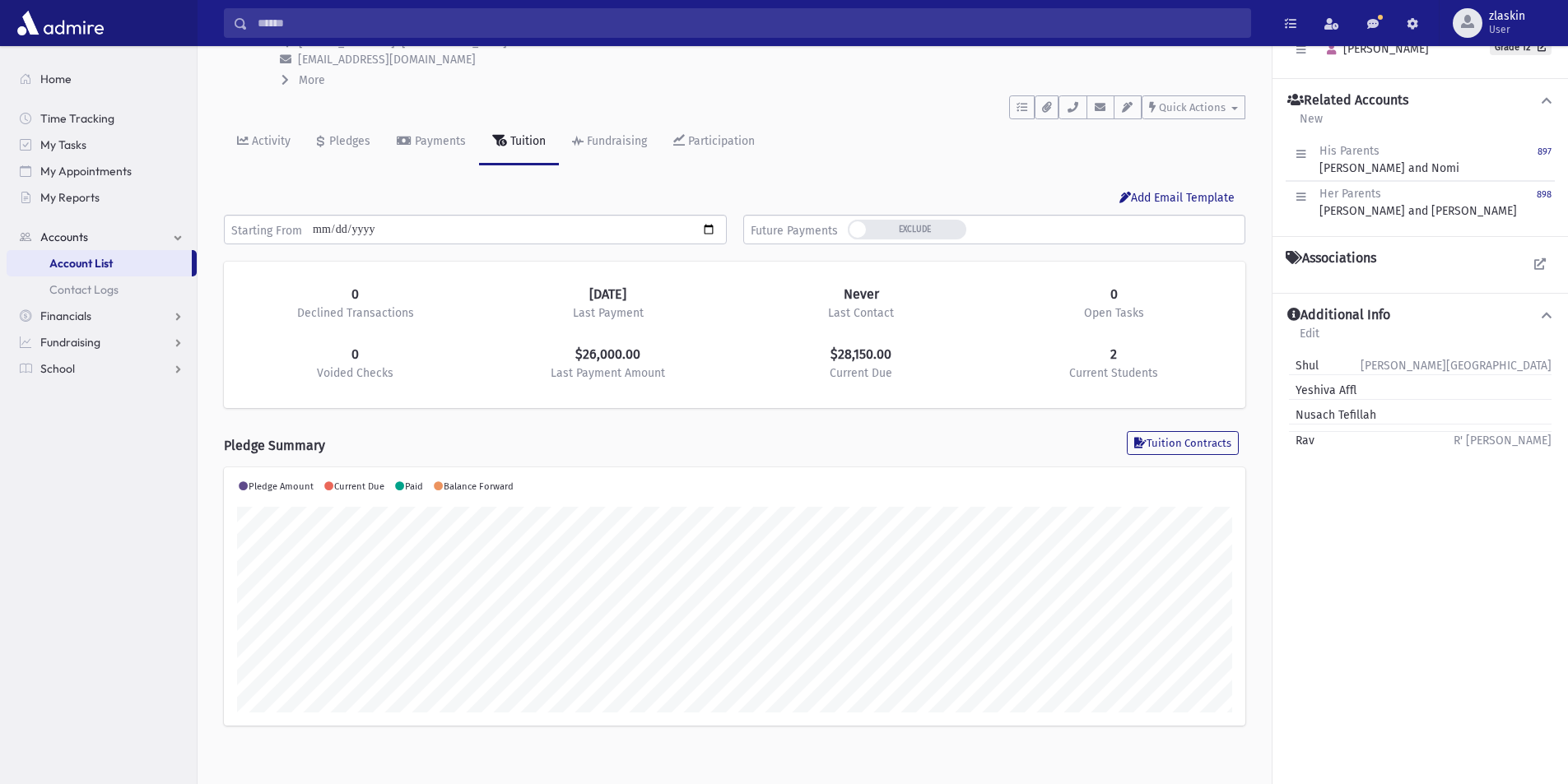
scroll to position [119, 0]
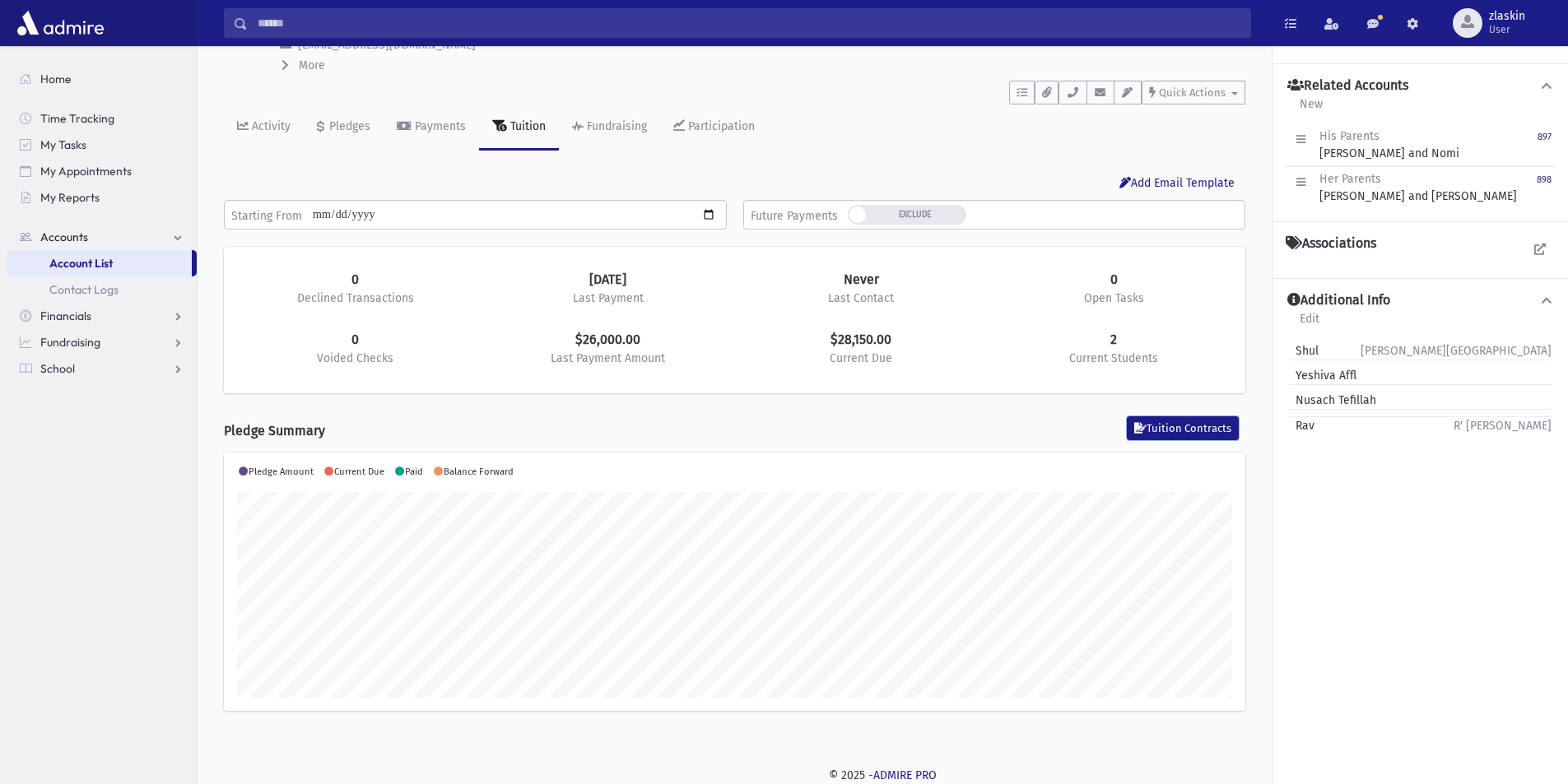
click at [1174, 426] on button "Tuition Contracts" at bounding box center [1183, 428] width 112 height 24
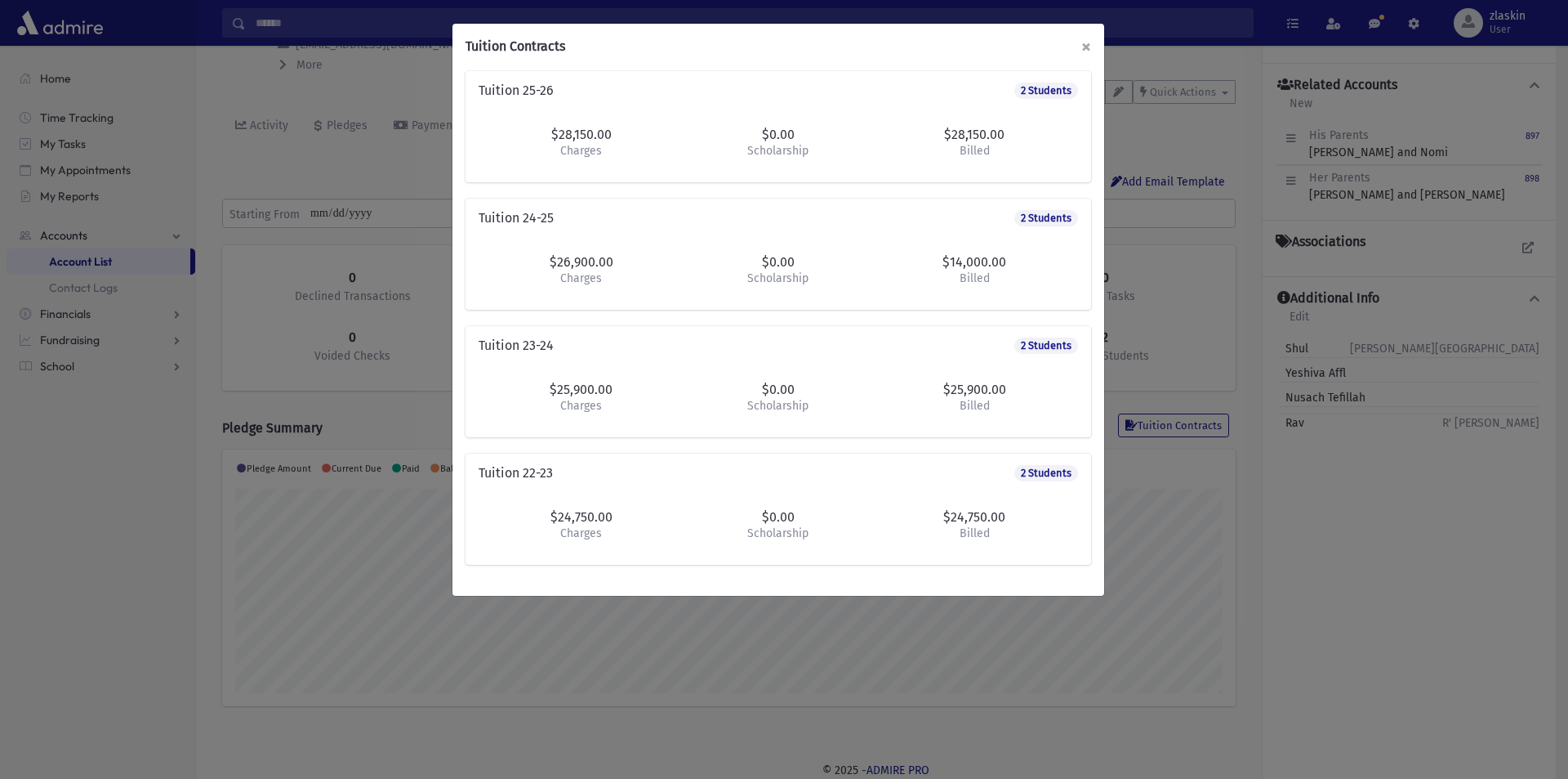
click at [1081, 48] on span "×" at bounding box center [1086, 46] width 10 height 22
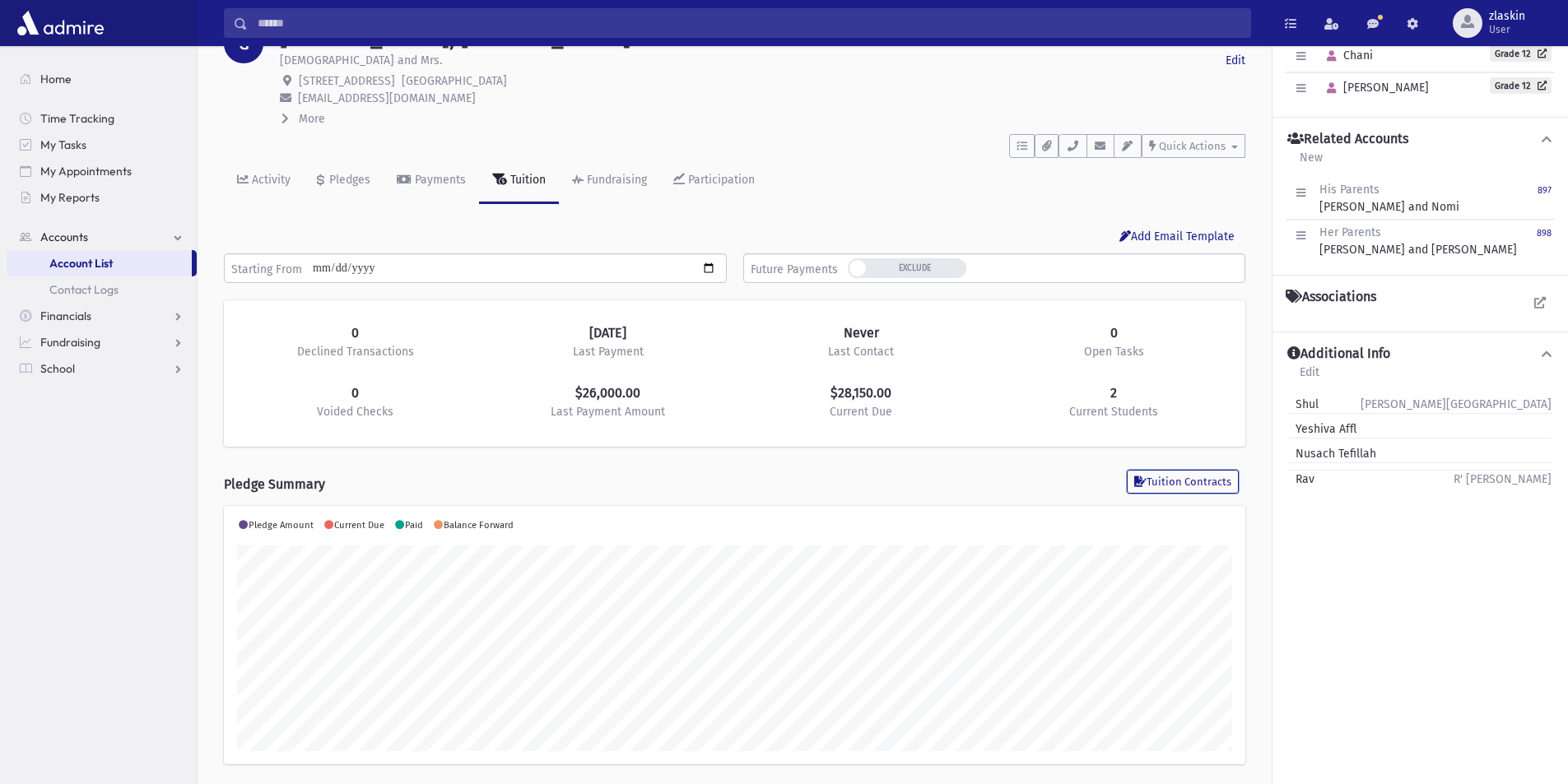
scroll to position [37, 0]
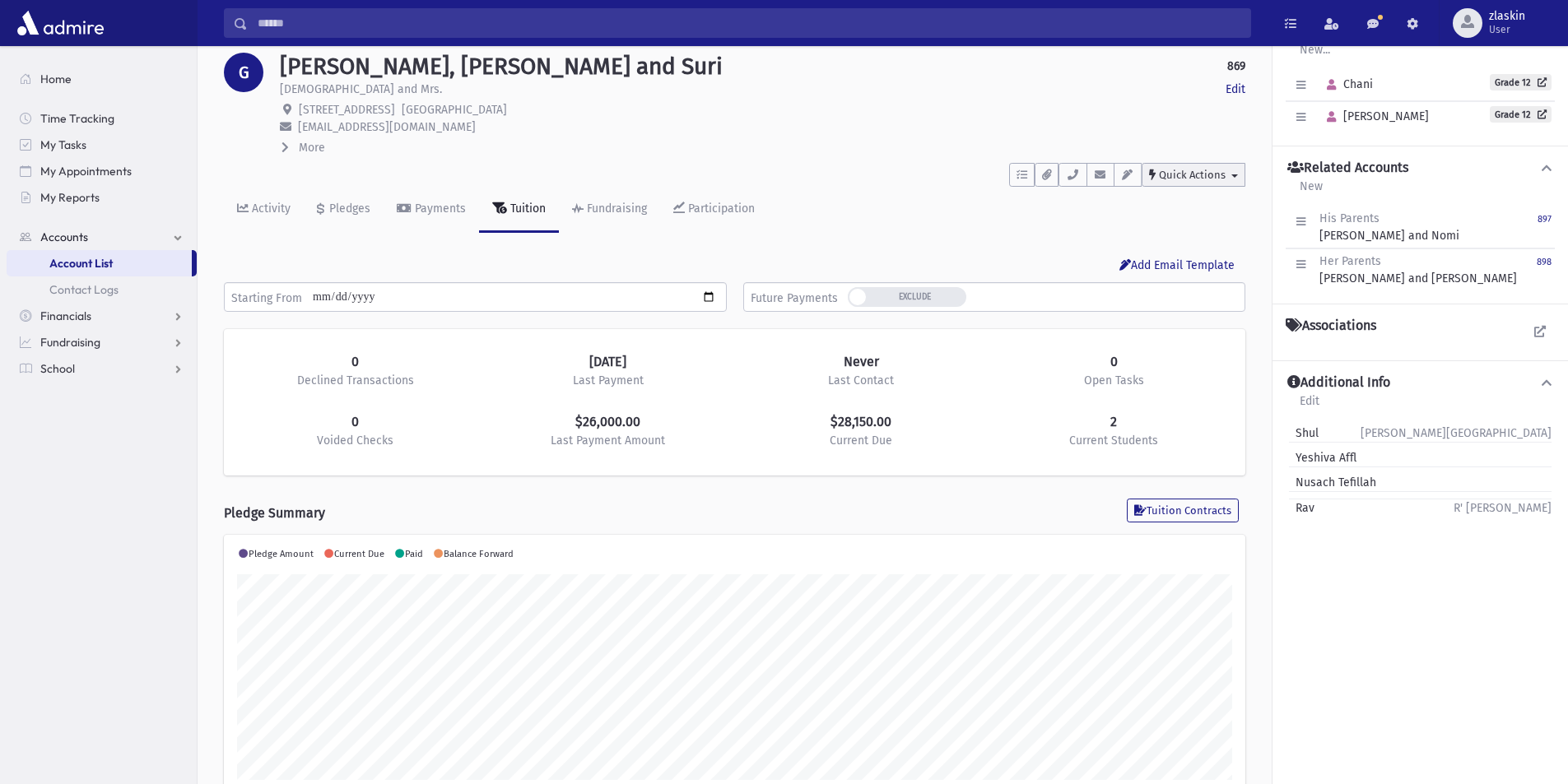
click at [1205, 177] on span "Quick Actions" at bounding box center [1192, 174] width 67 height 13
click at [1186, 264] on link "New Appointment" at bounding box center [1209, 277] width 135 height 30
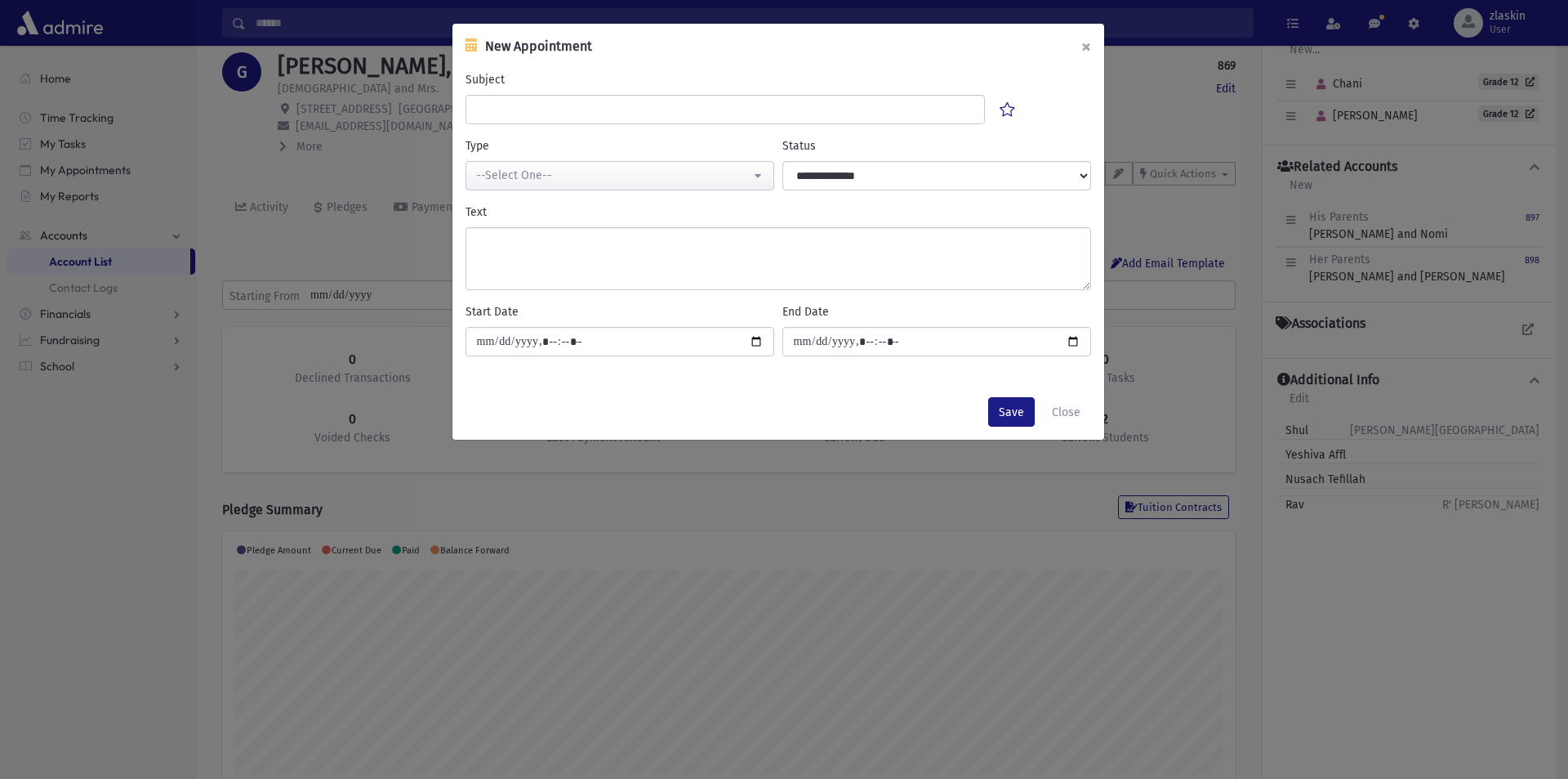
click at [1085, 50] on button "×" at bounding box center [1086, 46] width 36 height 46
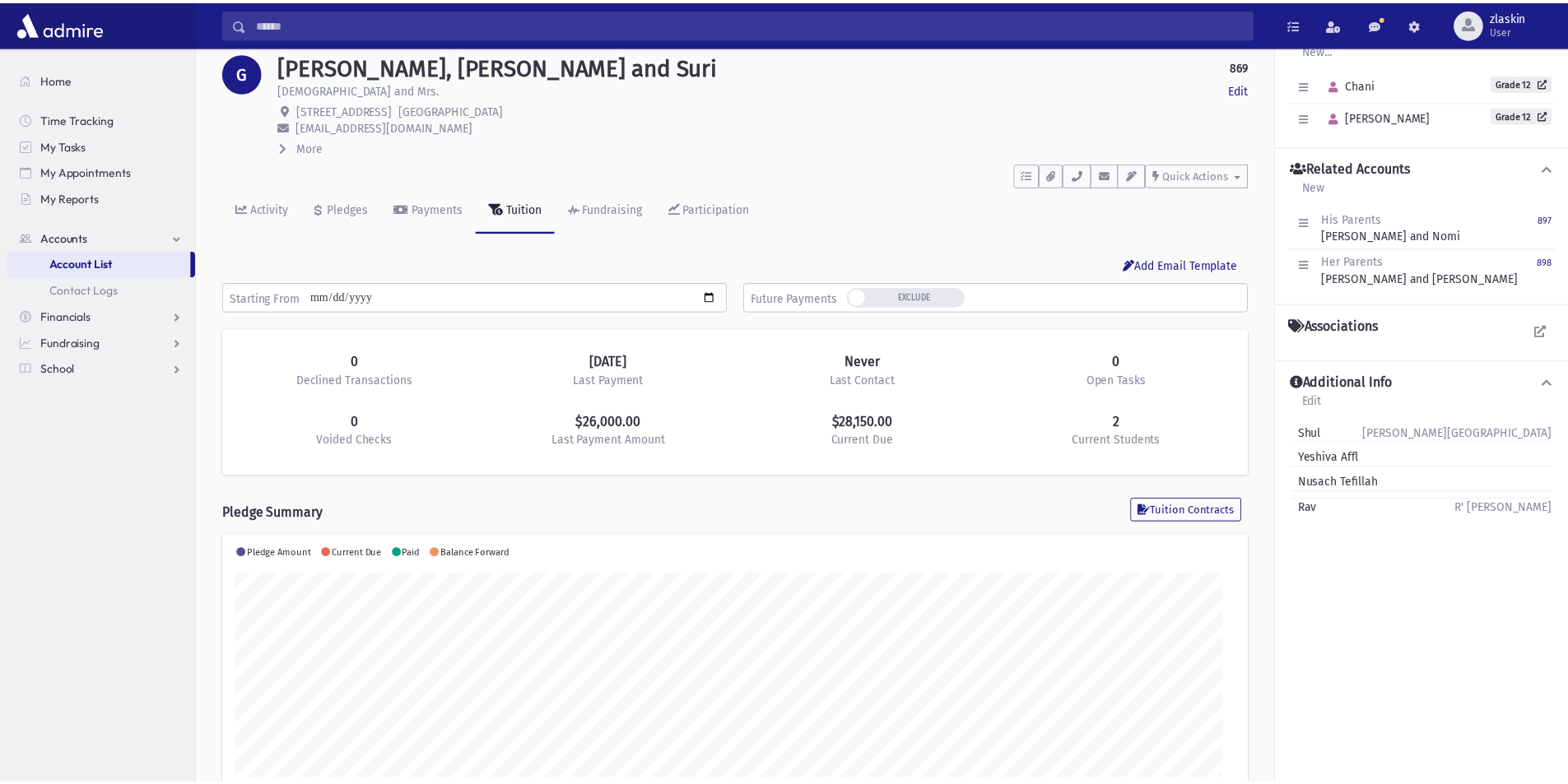
scroll to position [822250, 822003]
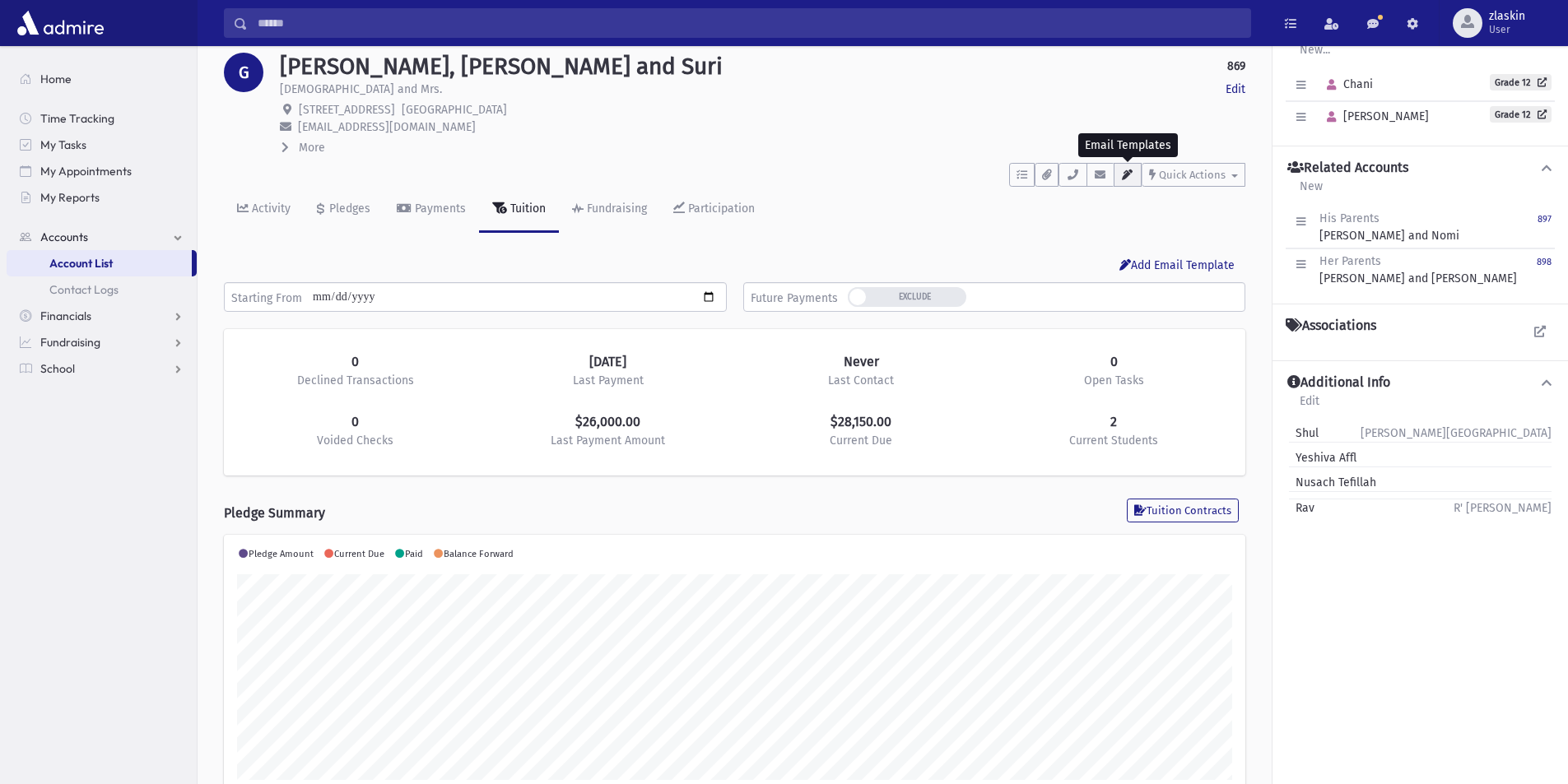
click at [1132, 175] on icon "button" at bounding box center [1127, 174] width 13 height 11
click at [902, 175] on div "To Do's No open tasks Show List Documents No documents Show List New Select an …" at bounding box center [734, 171] width 1022 height 30
